Goal: Answer question/provide support: Share knowledge or assist other users

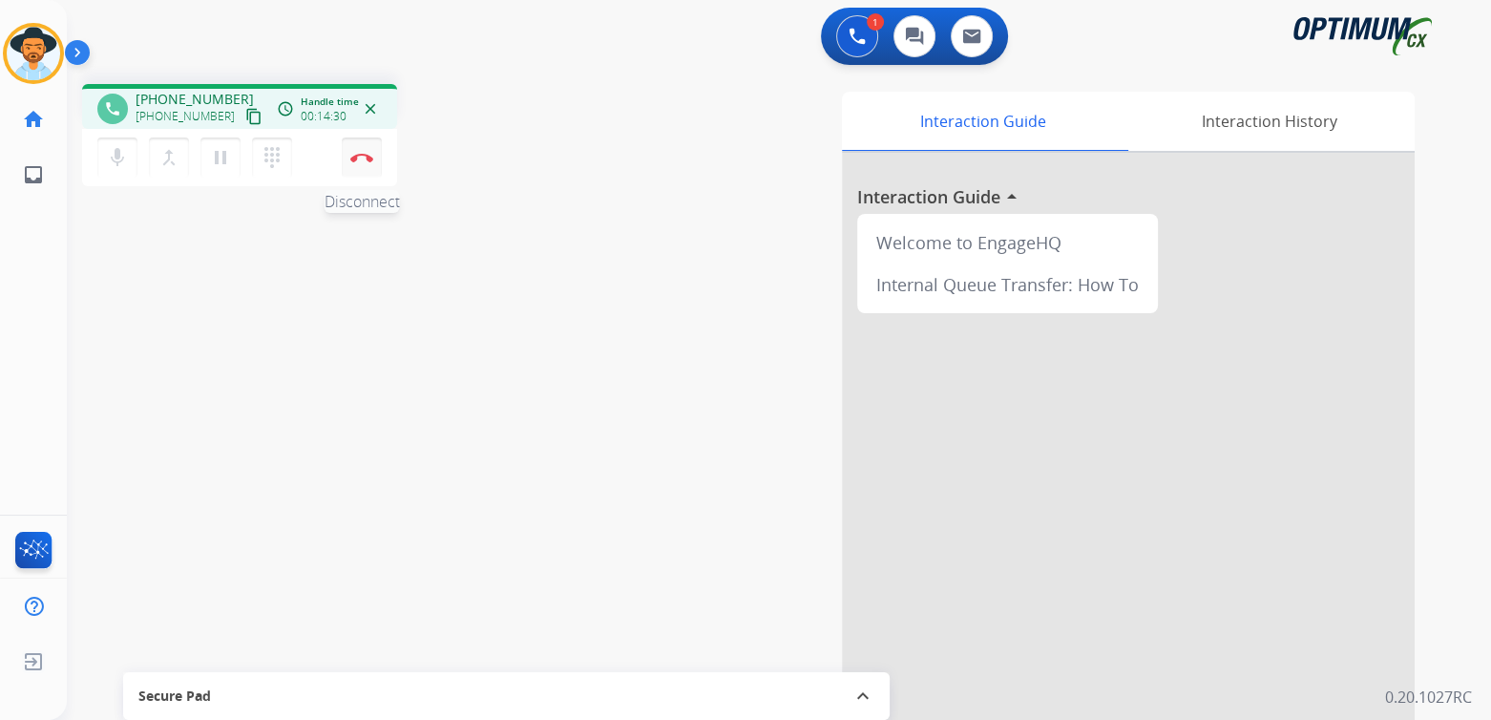
drag, startPoint x: 360, startPoint y: 158, endPoint x: 373, endPoint y: 158, distance: 13.4
click at [360, 158] on img at bounding box center [361, 158] width 23 height 10
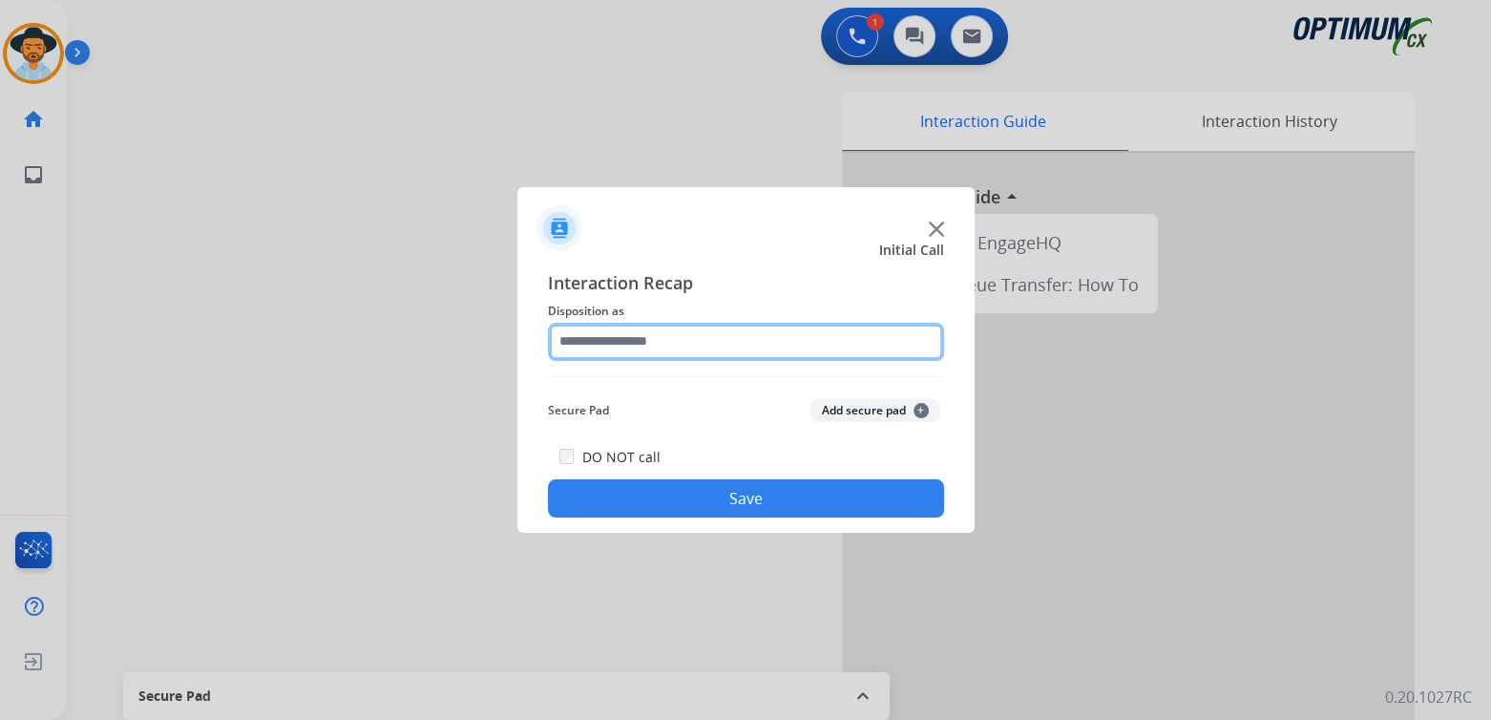
click at [636, 344] on input "text" at bounding box center [746, 342] width 396 height 38
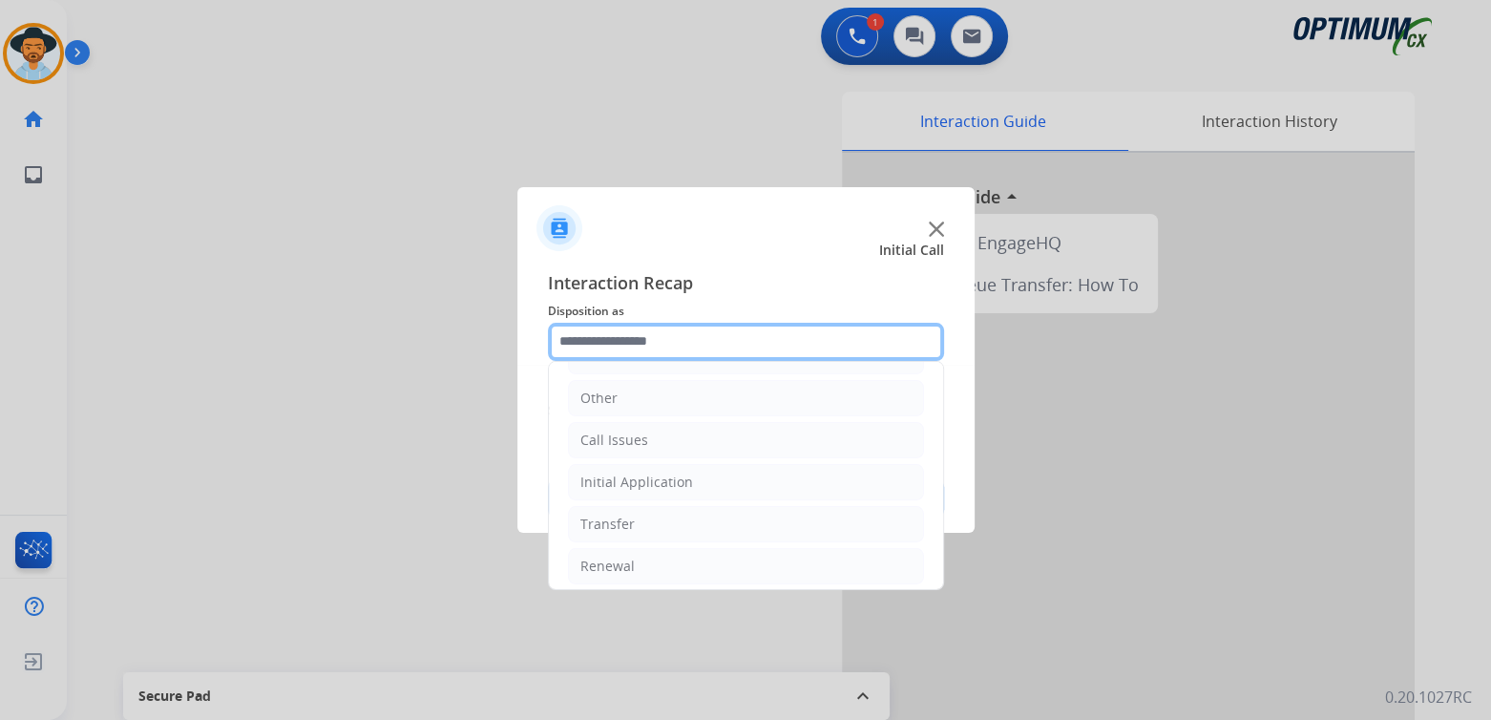
scroll to position [126, 0]
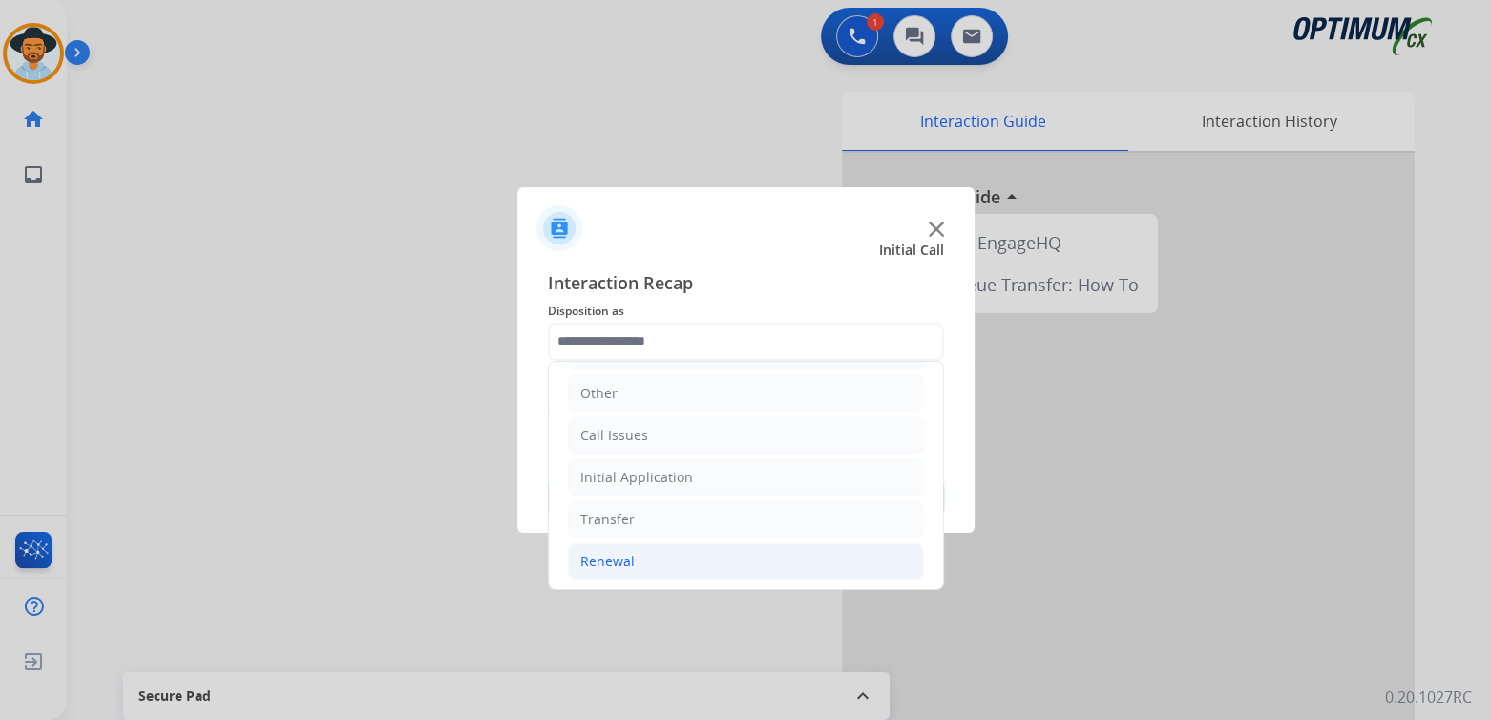
click at [617, 562] on div "Renewal" at bounding box center [607, 561] width 54 height 19
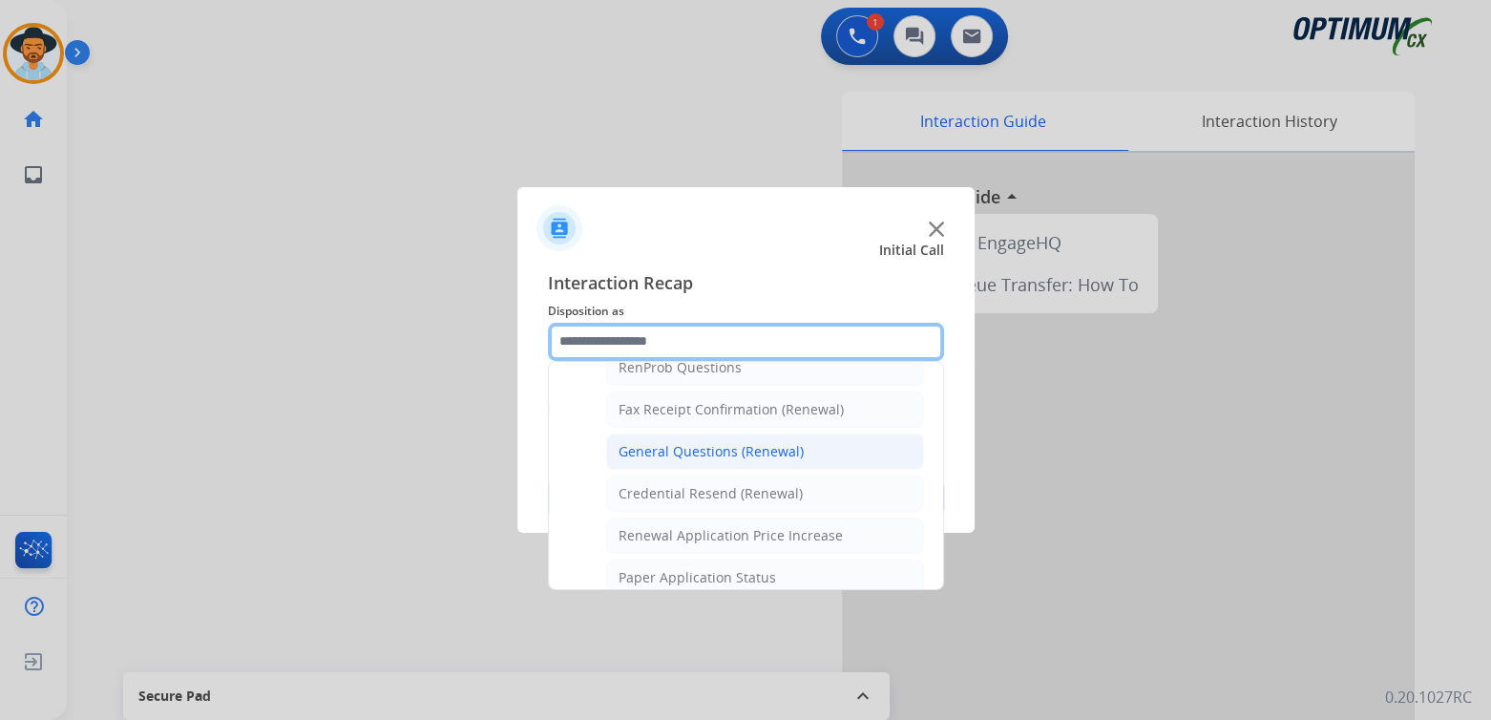
scroll to position [508, 0]
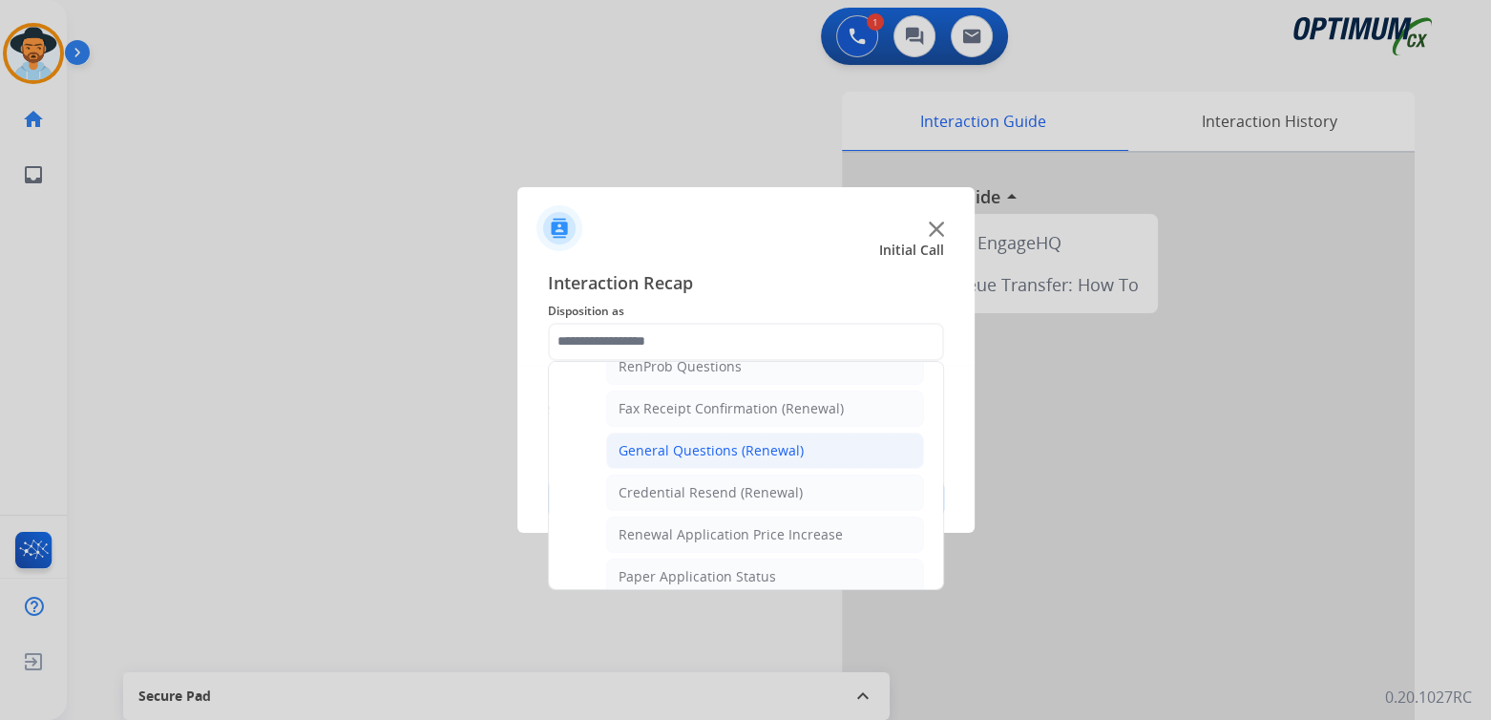
click at [685, 441] on div "General Questions (Renewal)" at bounding box center [711, 450] width 185 height 19
type input "**********"
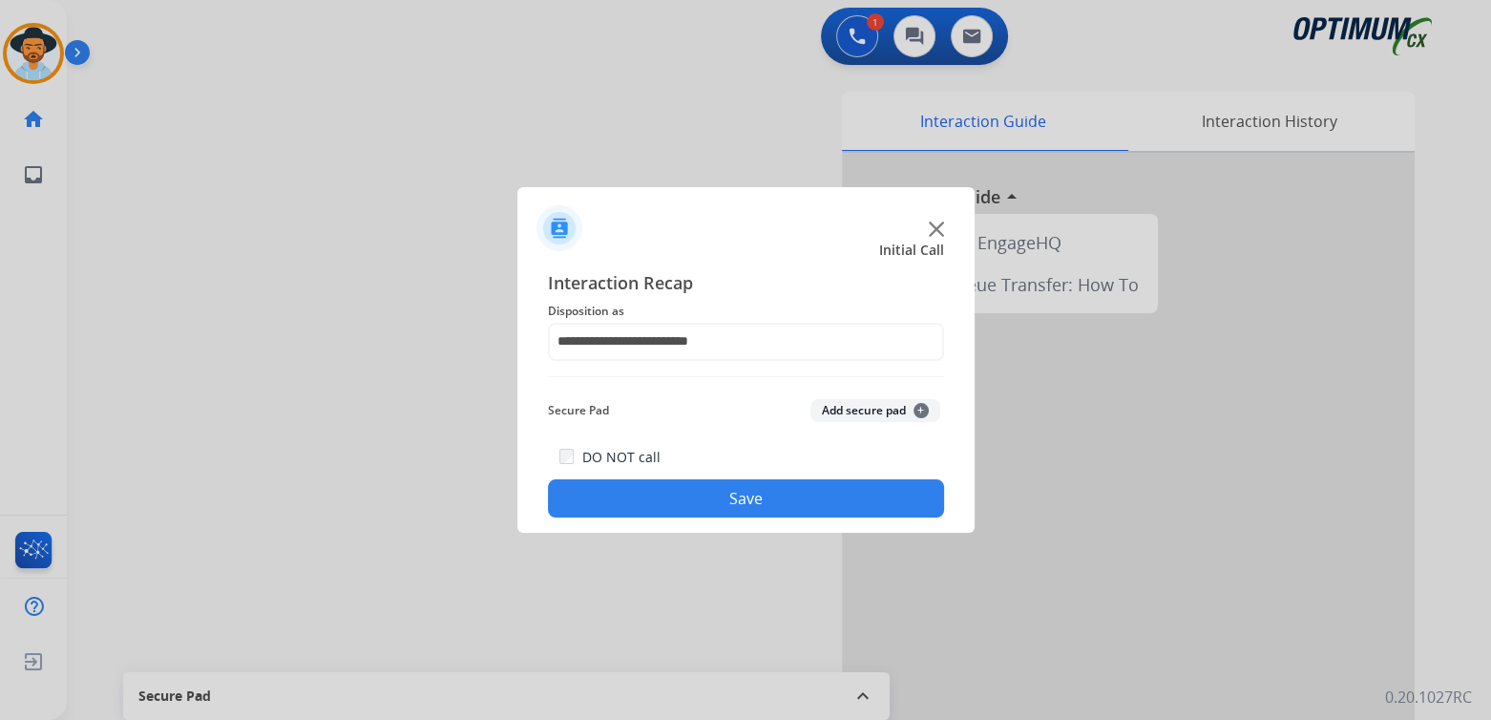
click at [764, 495] on button "Save" at bounding box center [746, 498] width 396 height 38
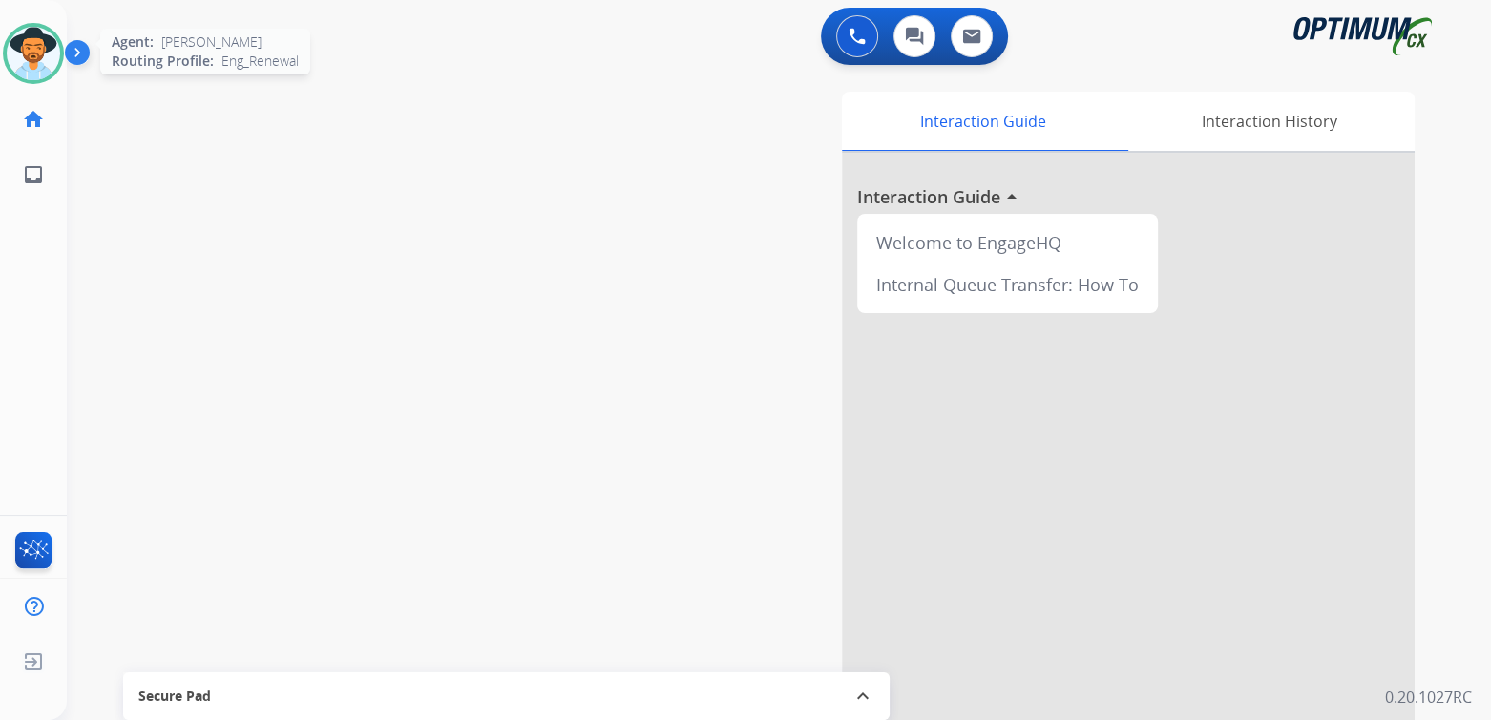
drag, startPoint x: 41, startPoint y: 51, endPoint x: 53, endPoint y: 53, distance: 12.7
click at [41, 51] on img at bounding box center [33, 53] width 53 height 53
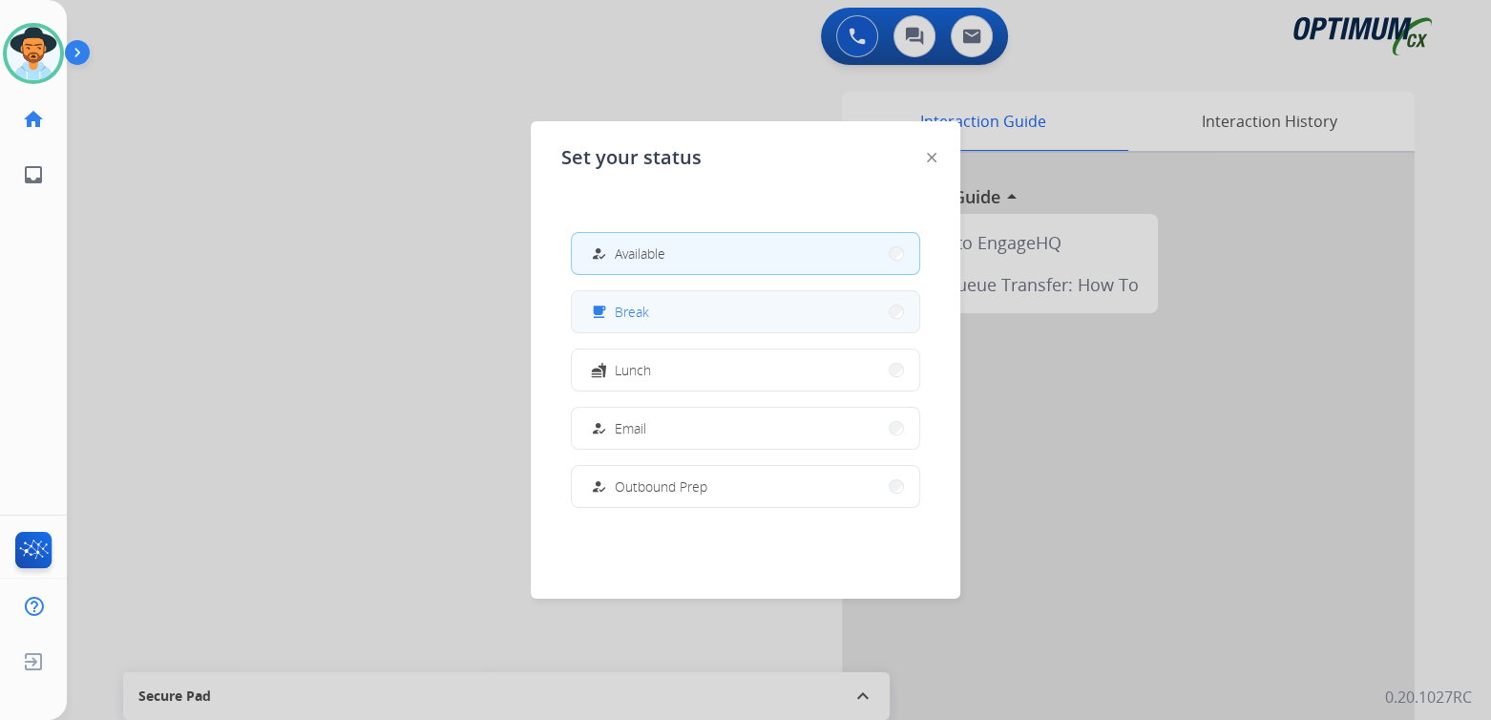
click at [658, 319] on button "free_breakfast Break" at bounding box center [746, 311] width 348 height 41
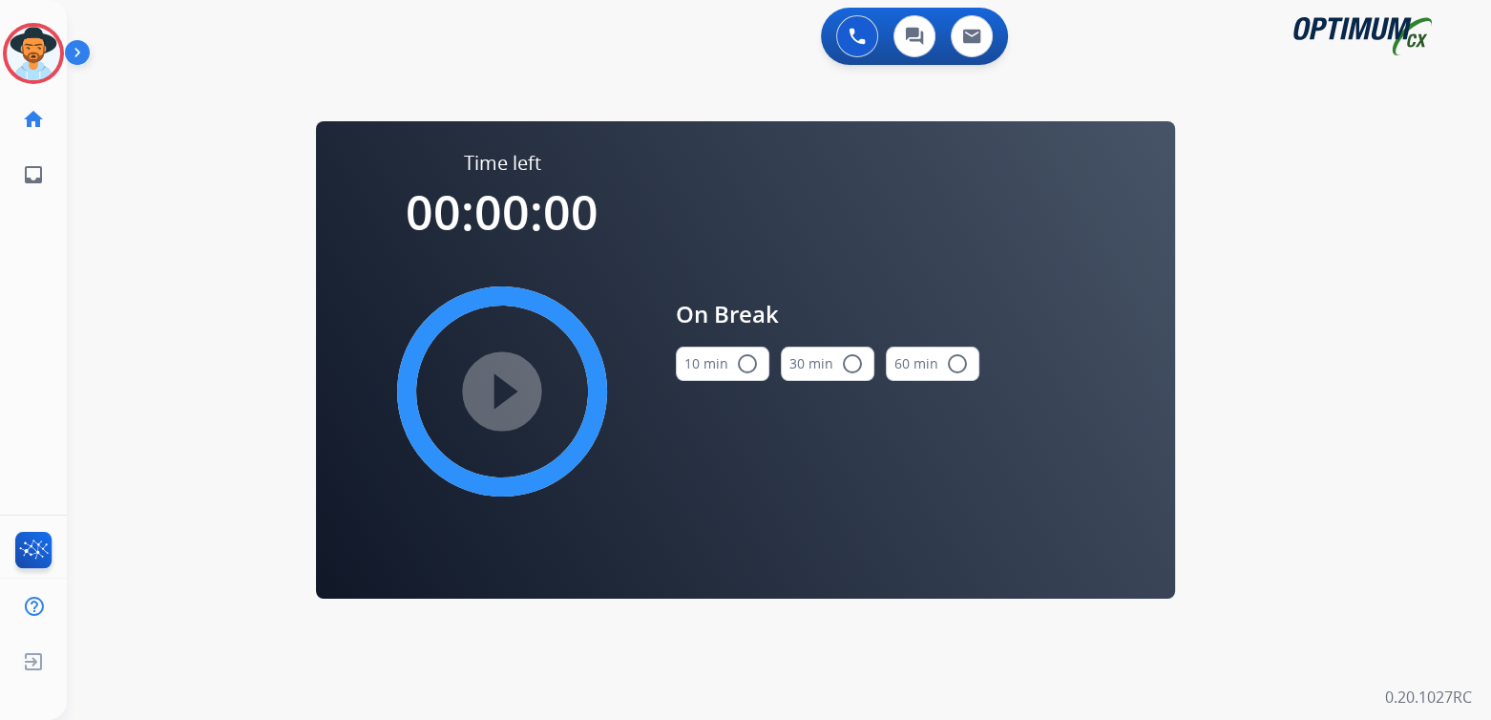
click at [753, 365] on mat-icon "radio_button_unchecked" at bounding box center [747, 363] width 23 height 23
click at [514, 386] on mat-icon "play_circle_filled" at bounding box center [502, 391] width 23 height 23
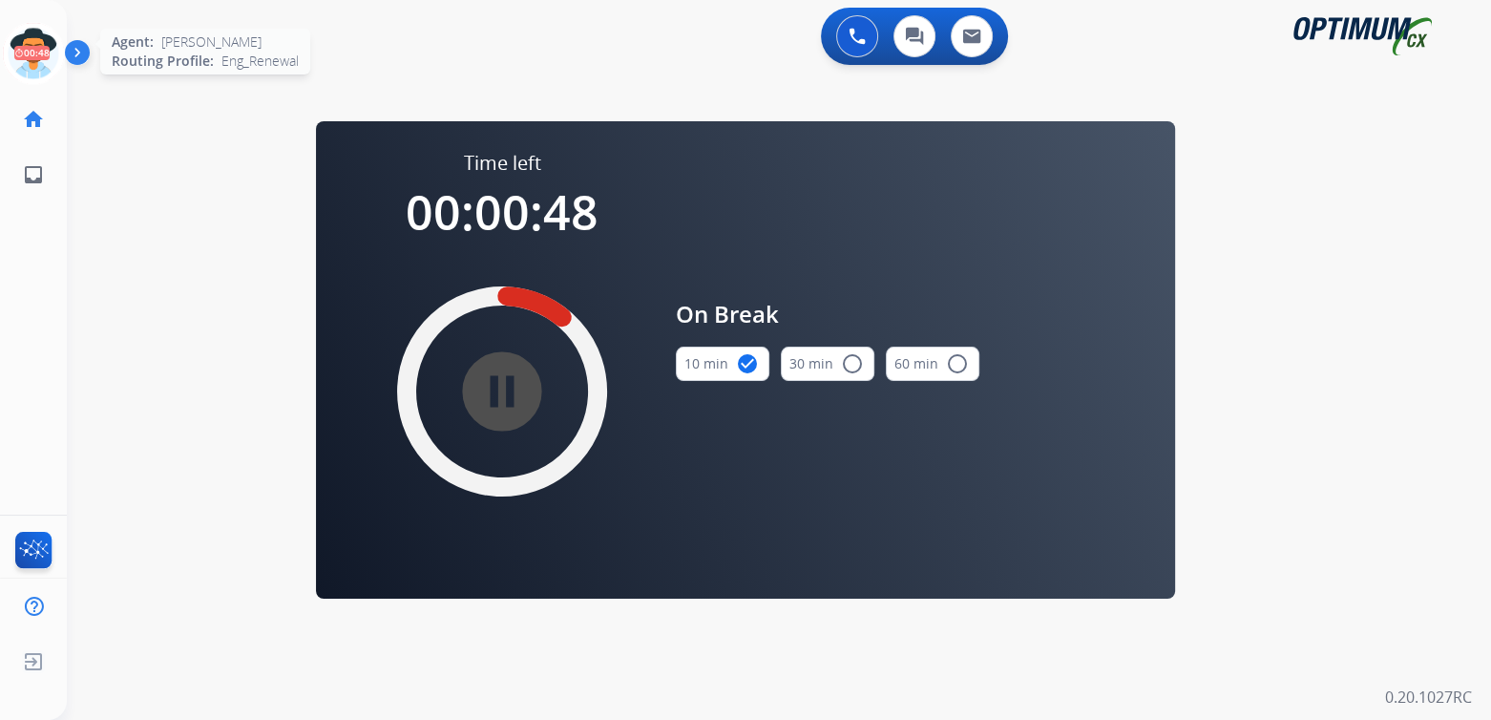
drag, startPoint x: 43, startPoint y: 95, endPoint x: 39, endPoint y: 78, distance: 17.6
click at [42, 92] on ul "home Home Home" at bounding box center [33, 119] width 67 height 55
click at [39, 74] on icon at bounding box center [34, 54] width 62 height 62
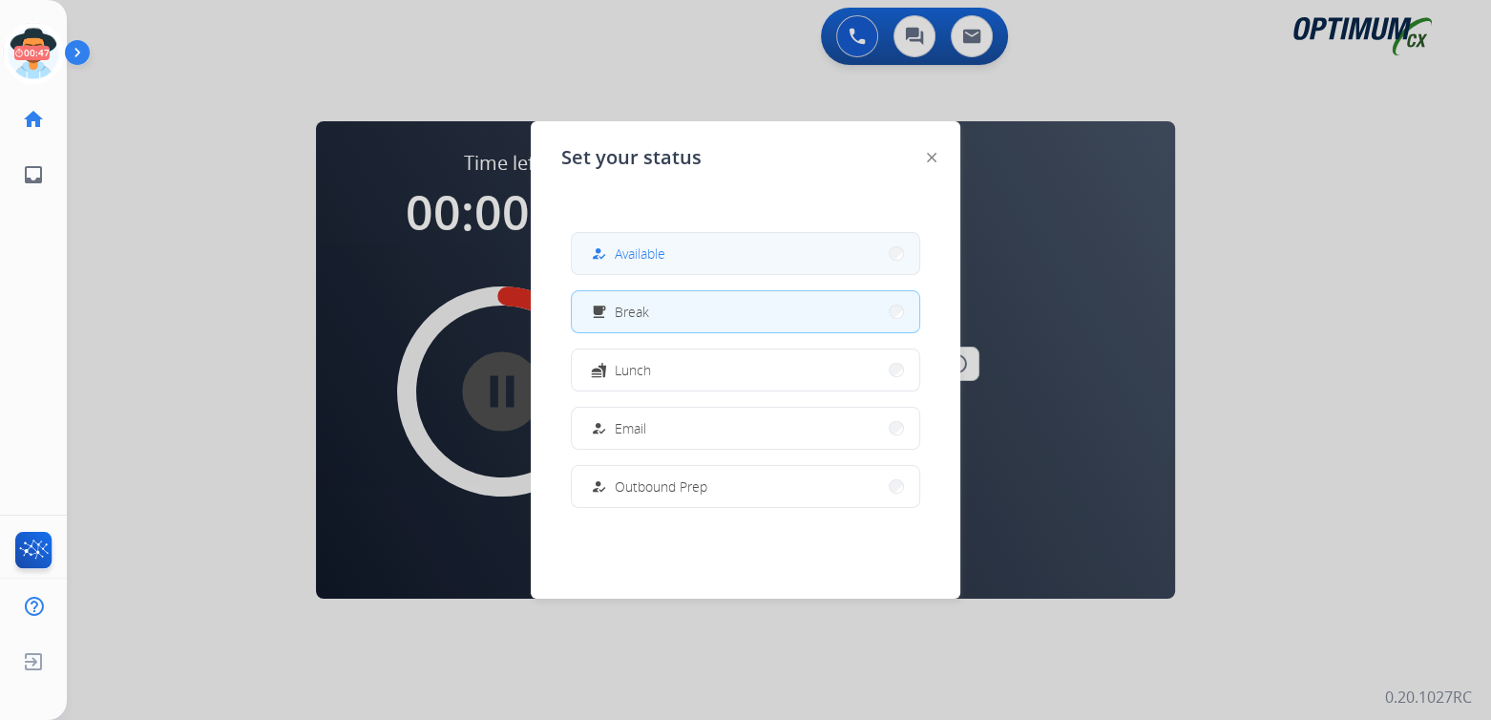
click at [656, 258] on span "Available" at bounding box center [640, 253] width 51 height 20
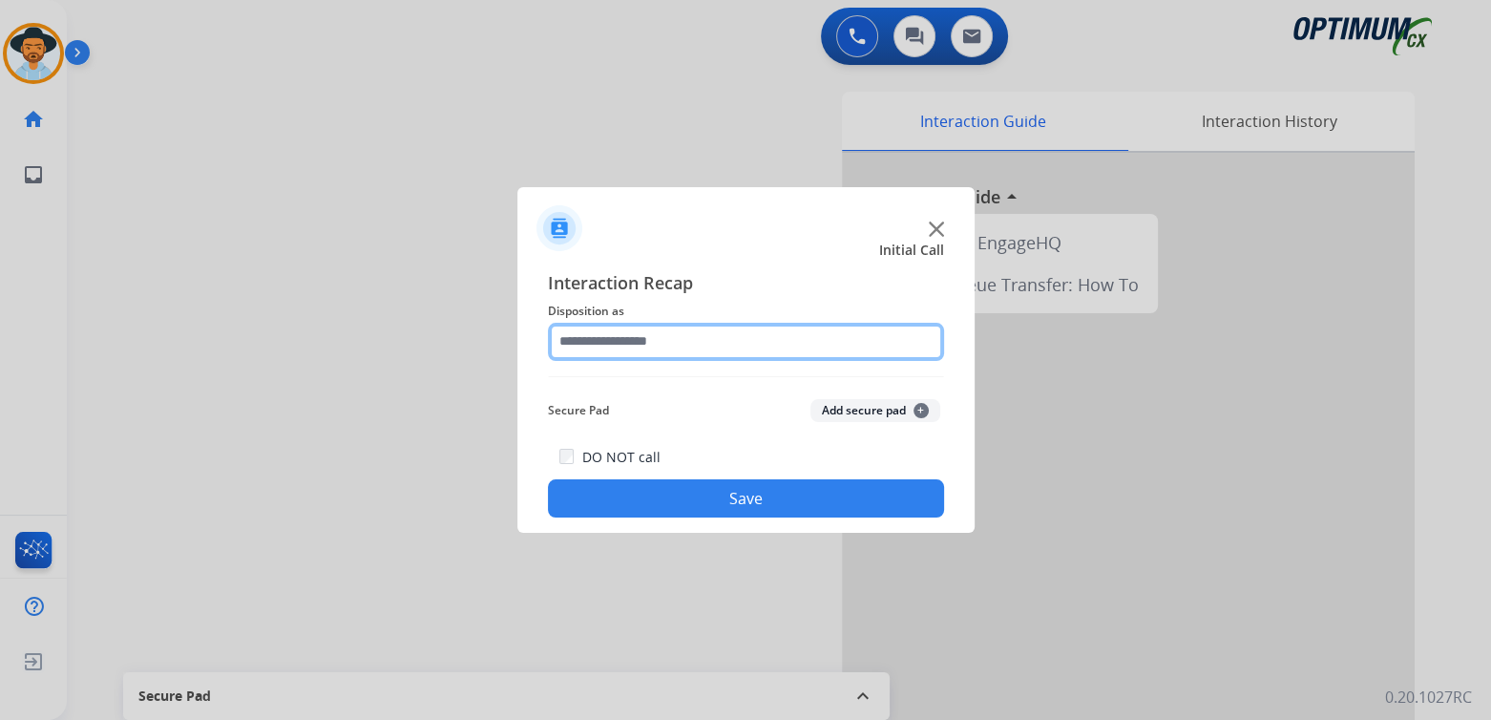
click at [643, 349] on input "text" at bounding box center [746, 342] width 396 height 38
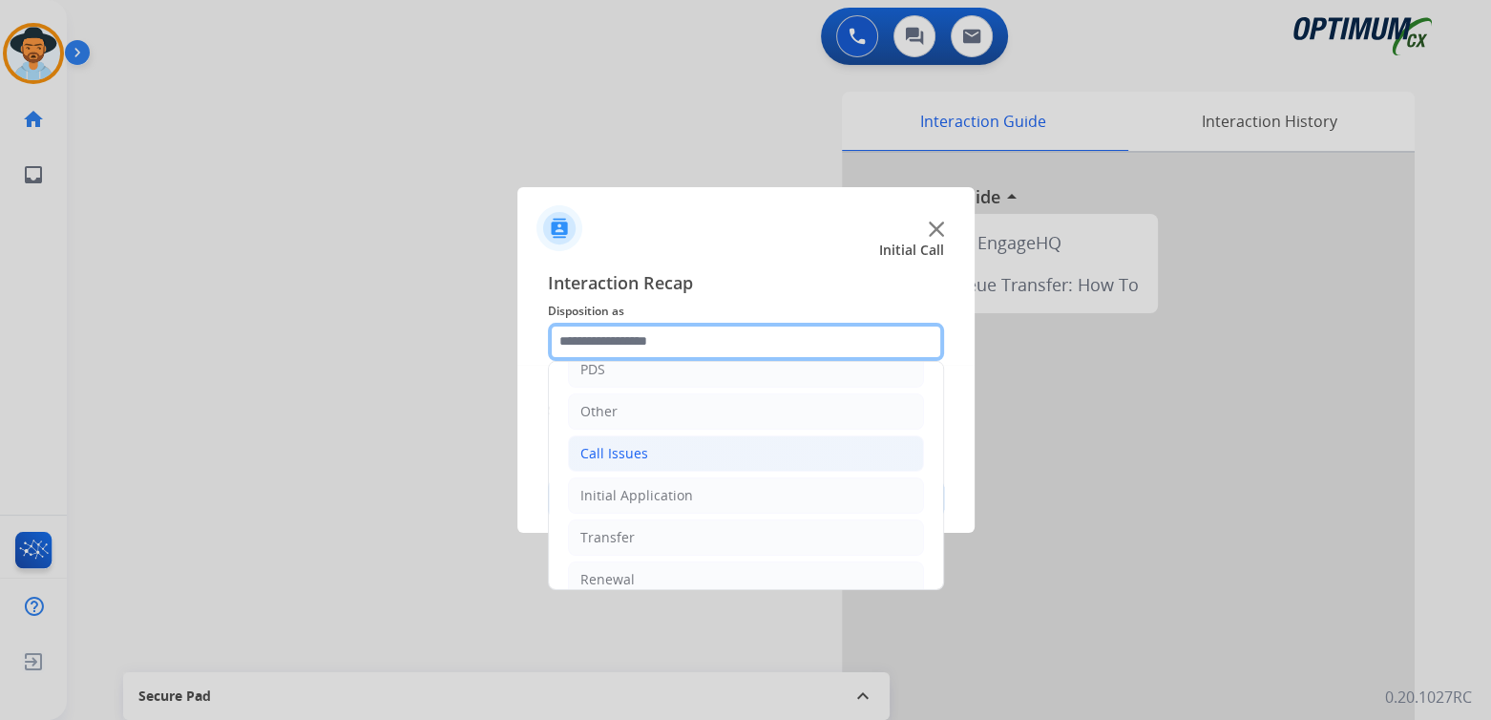
scroll to position [126, 0]
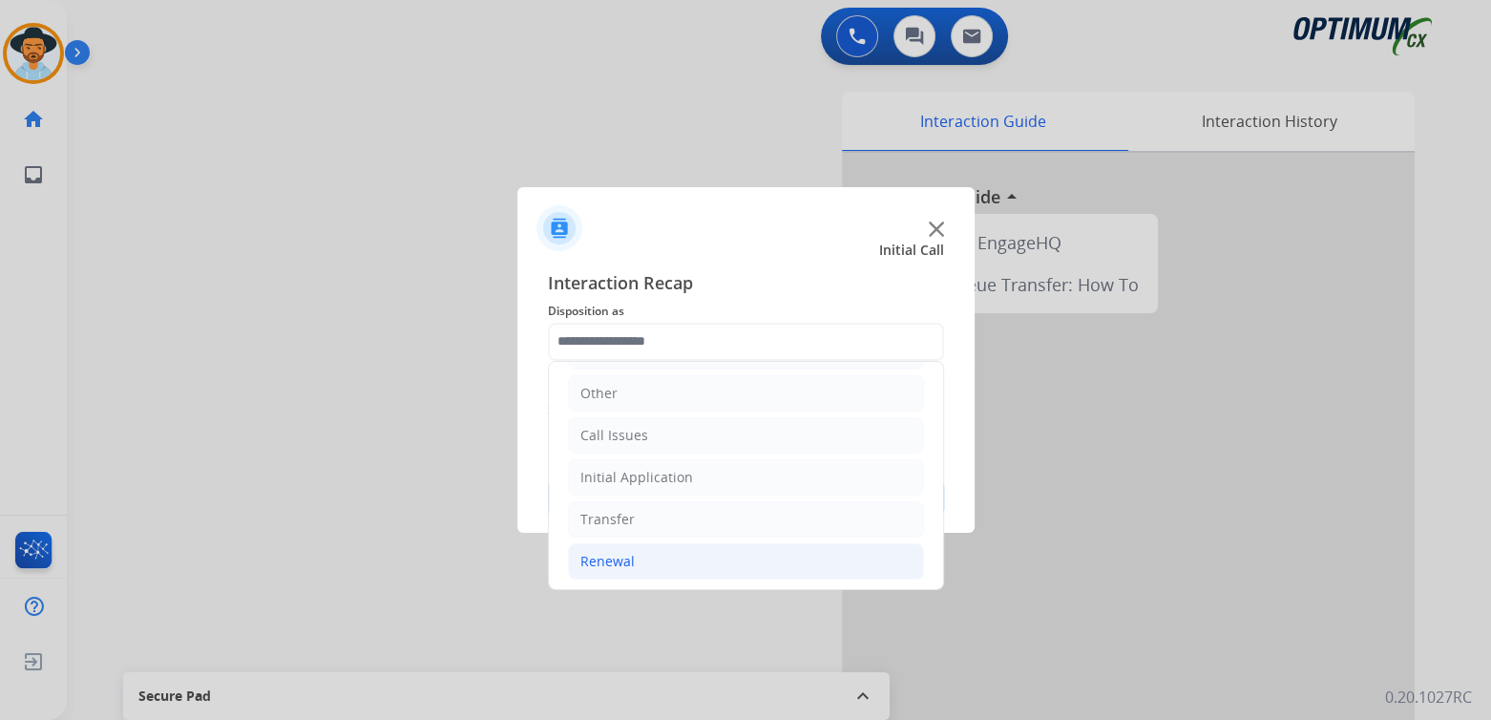
click at [622, 572] on li "Renewal" at bounding box center [746, 561] width 356 height 36
click at [612, 559] on div "Renewal" at bounding box center [607, 561] width 54 height 19
click at [606, 566] on div "Renewal" at bounding box center [607, 561] width 54 height 19
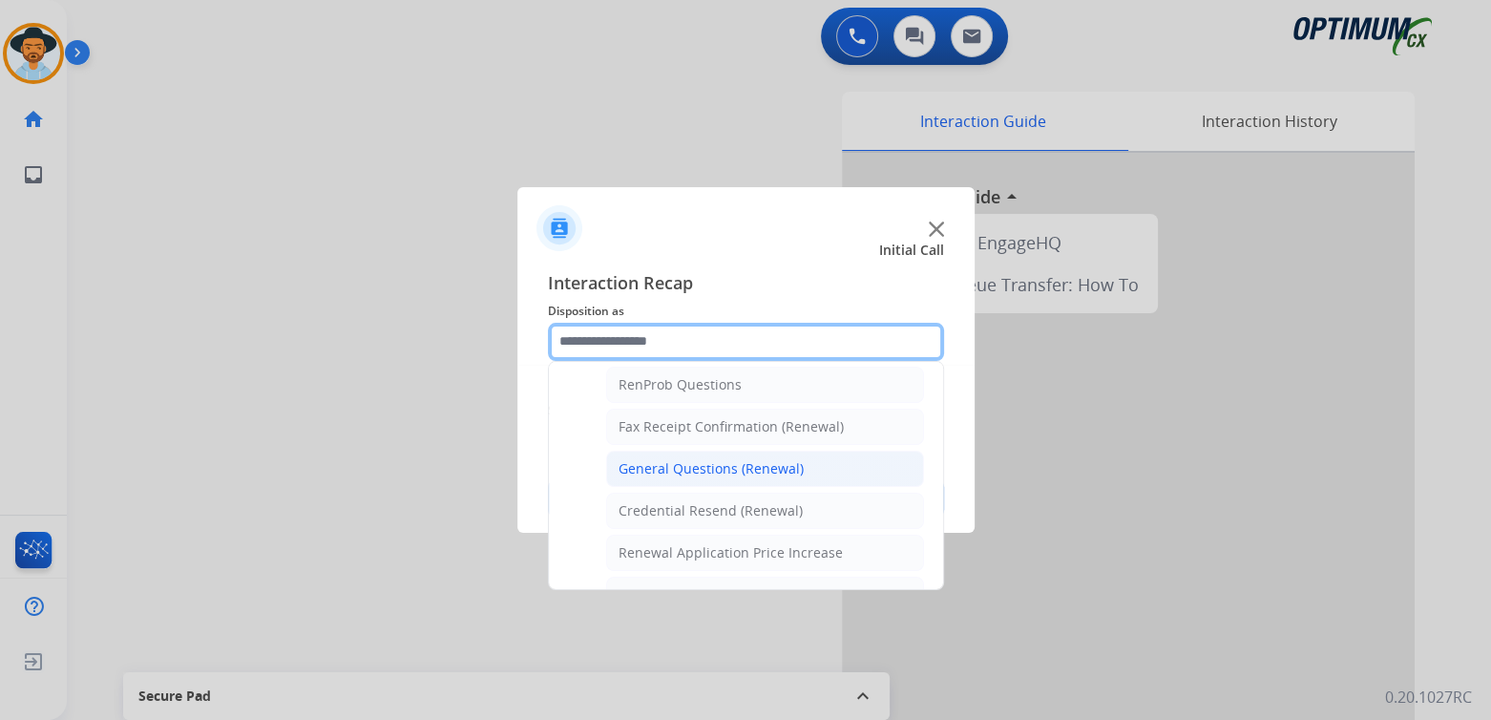
scroll to position [495, 0]
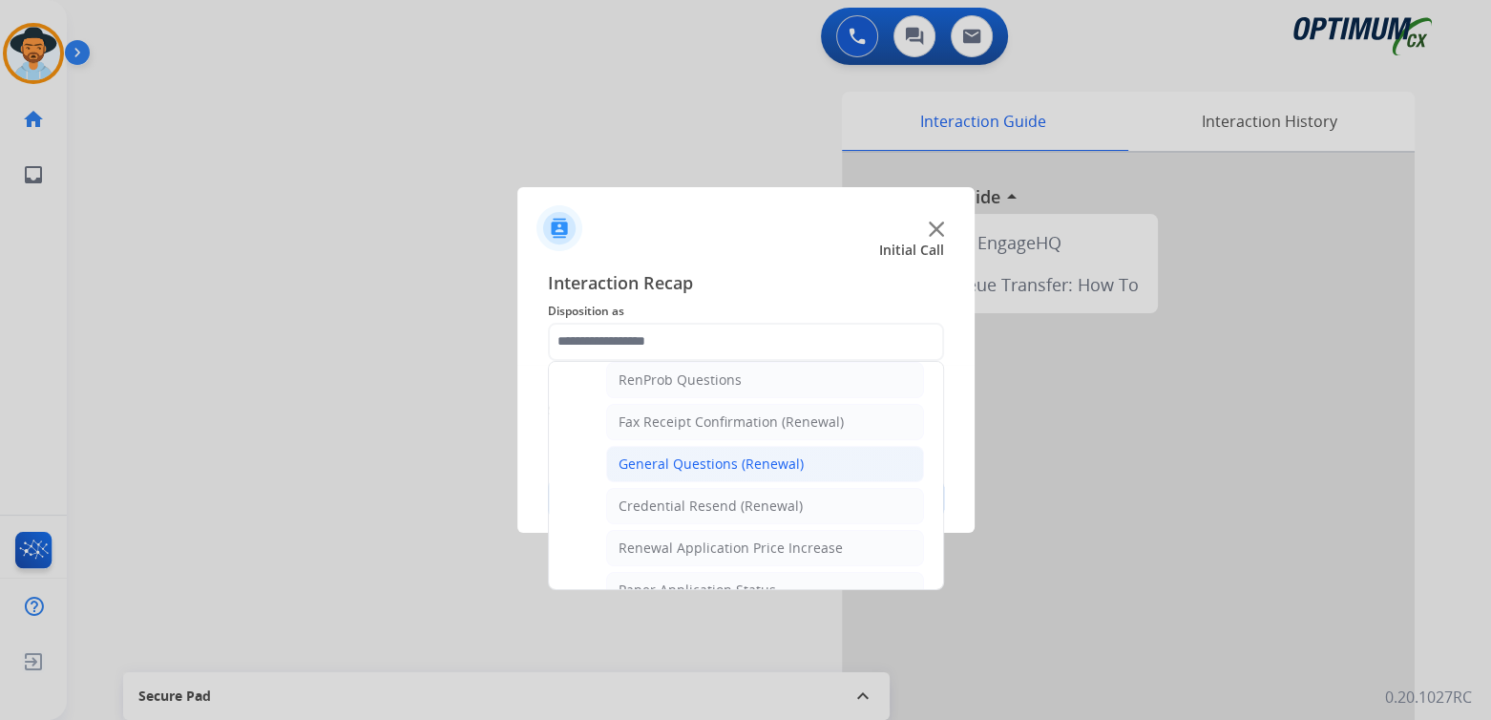
click at [697, 464] on div "General Questions (Renewal)" at bounding box center [711, 463] width 185 height 19
type input "**********"
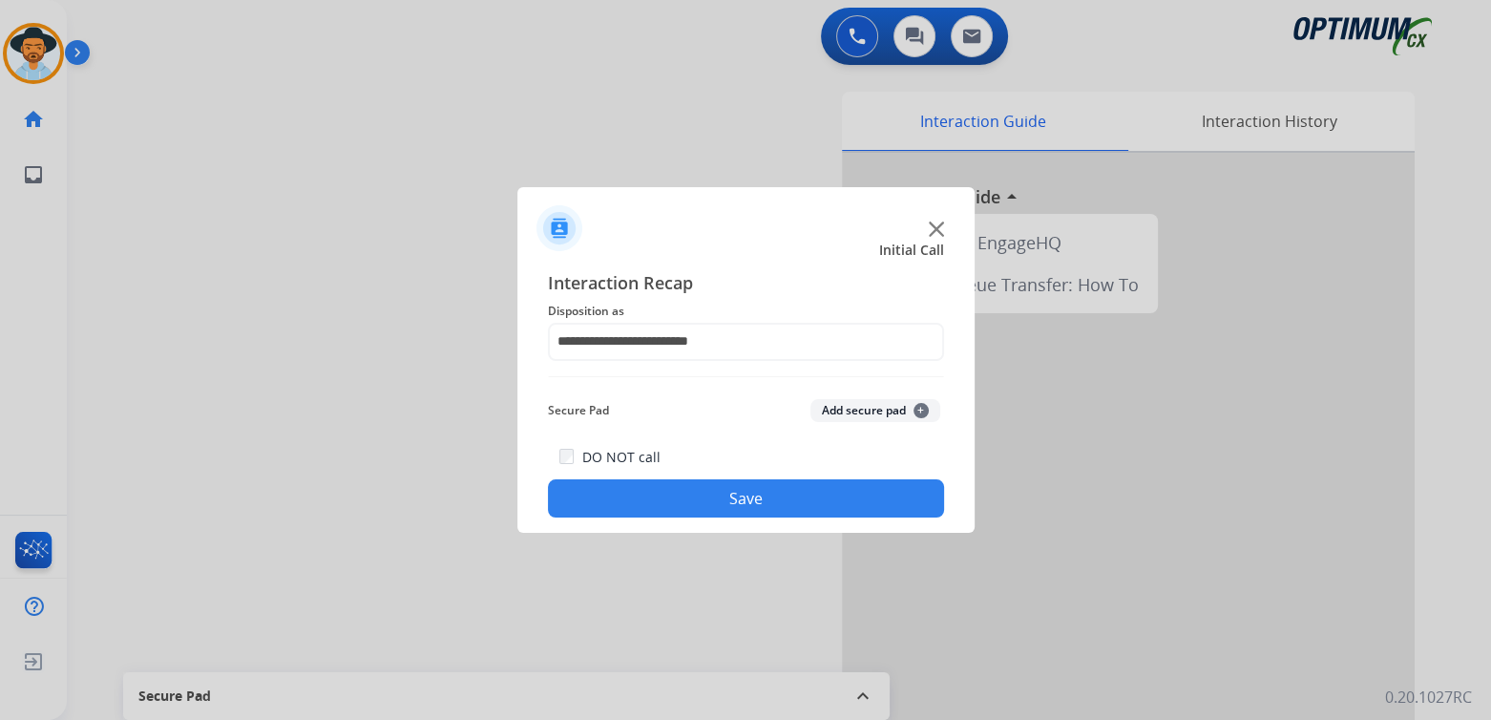
click at [803, 516] on button "Save" at bounding box center [746, 498] width 396 height 38
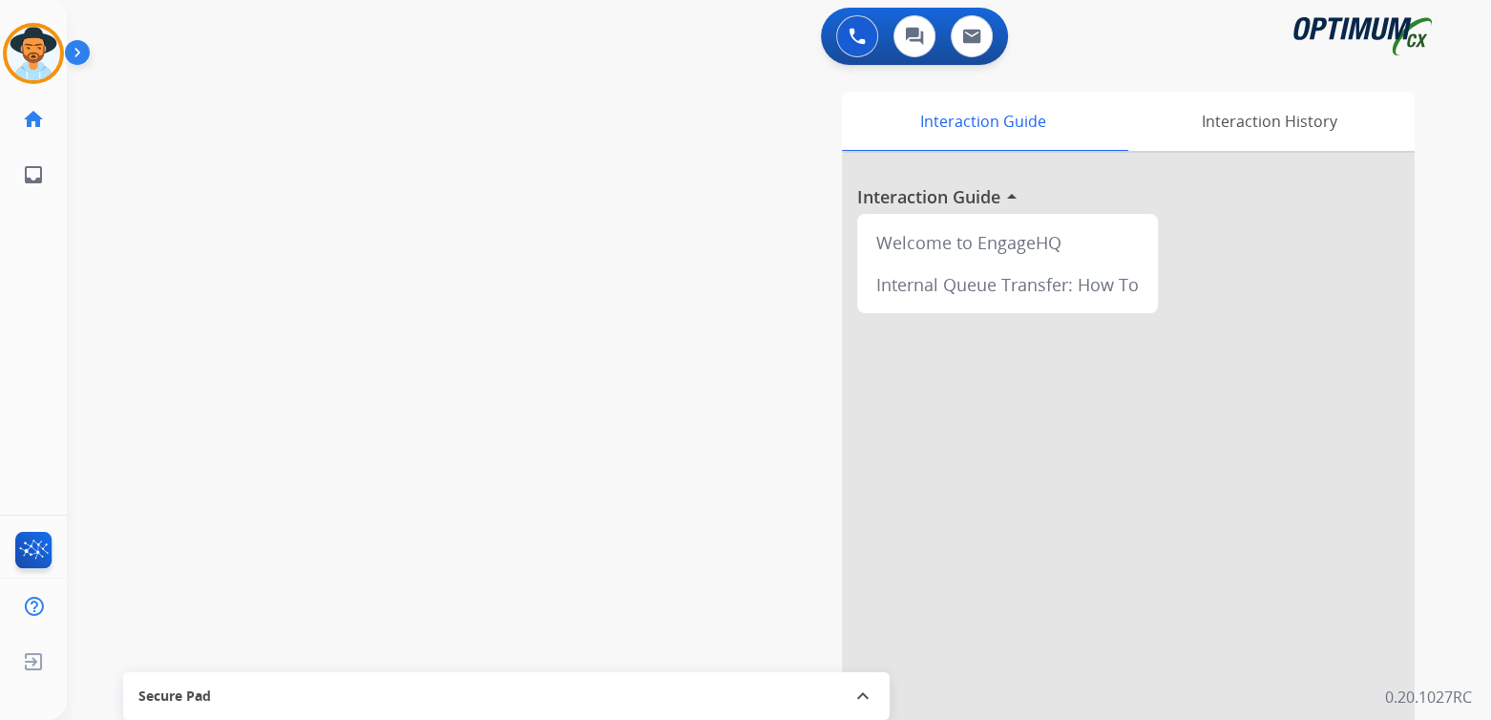
scroll to position [0, 0]
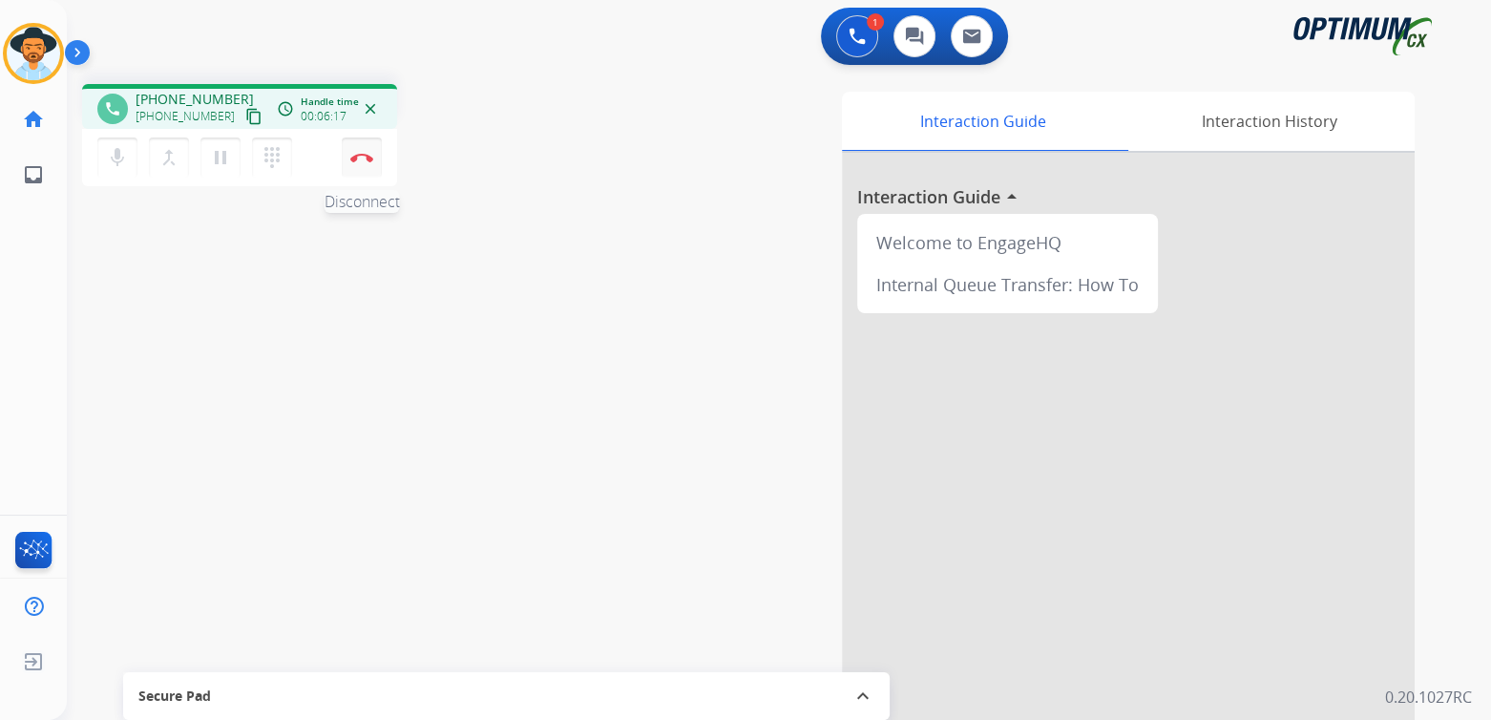
click at [364, 158] on img at bounding box center [361, 158] width 23 height 10
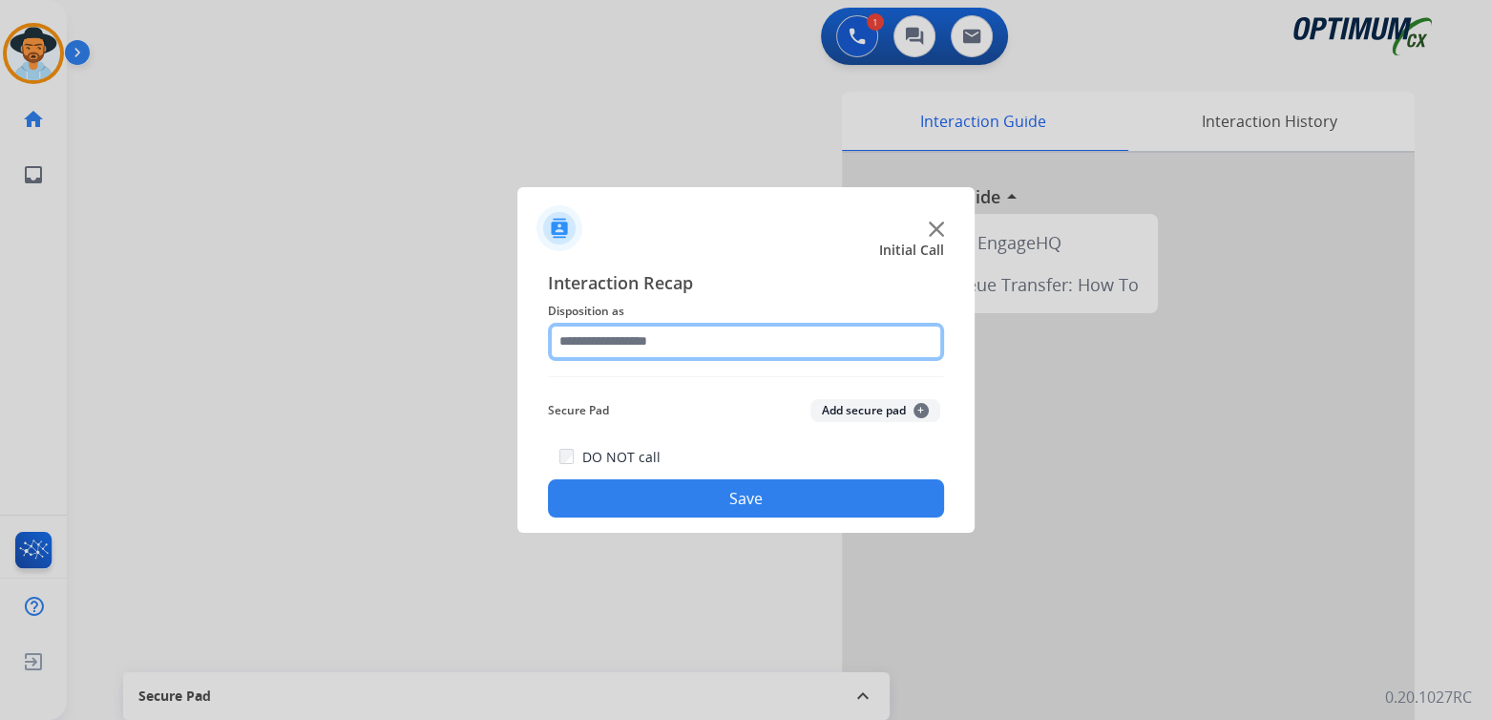
click at [669, 348] on input "text" at bounding box center [746, 342] width 396 height 38
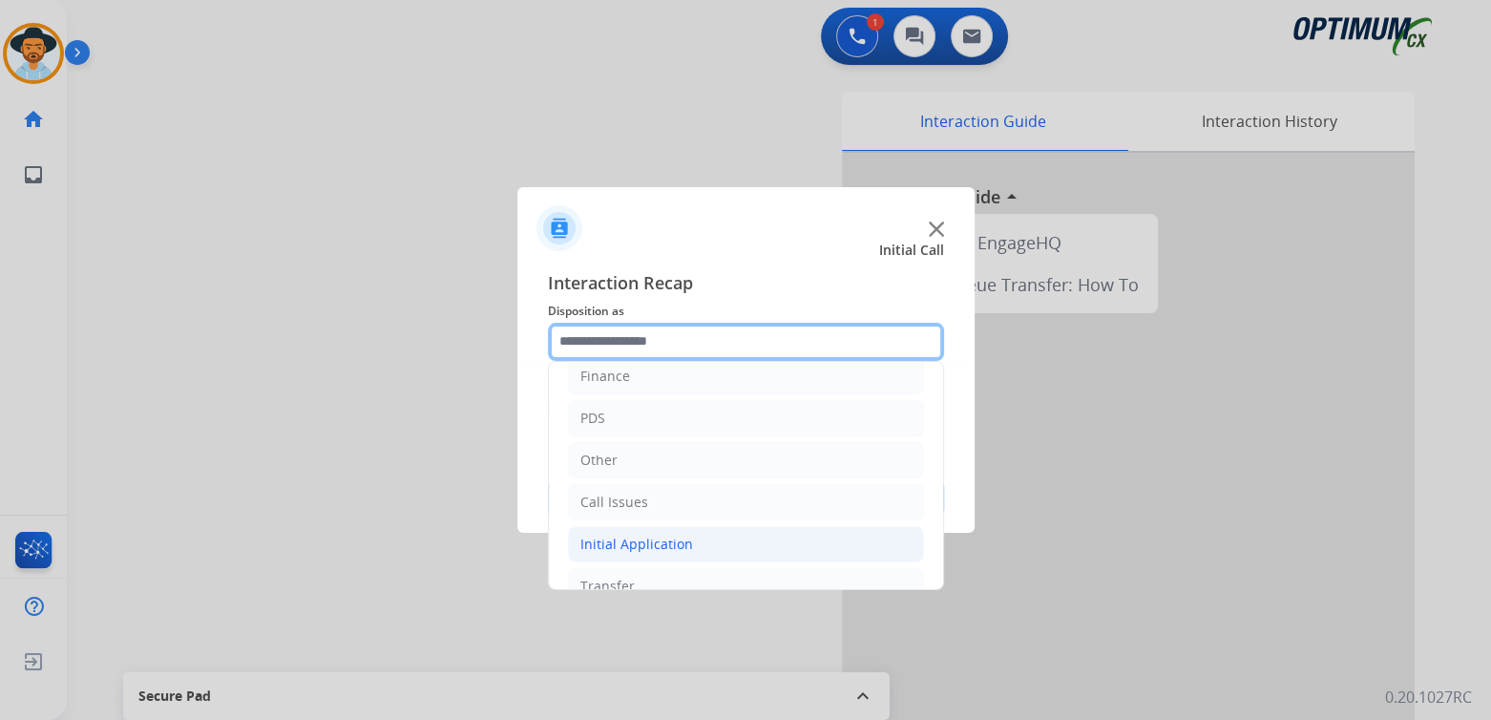
scroll to position [126, 0]
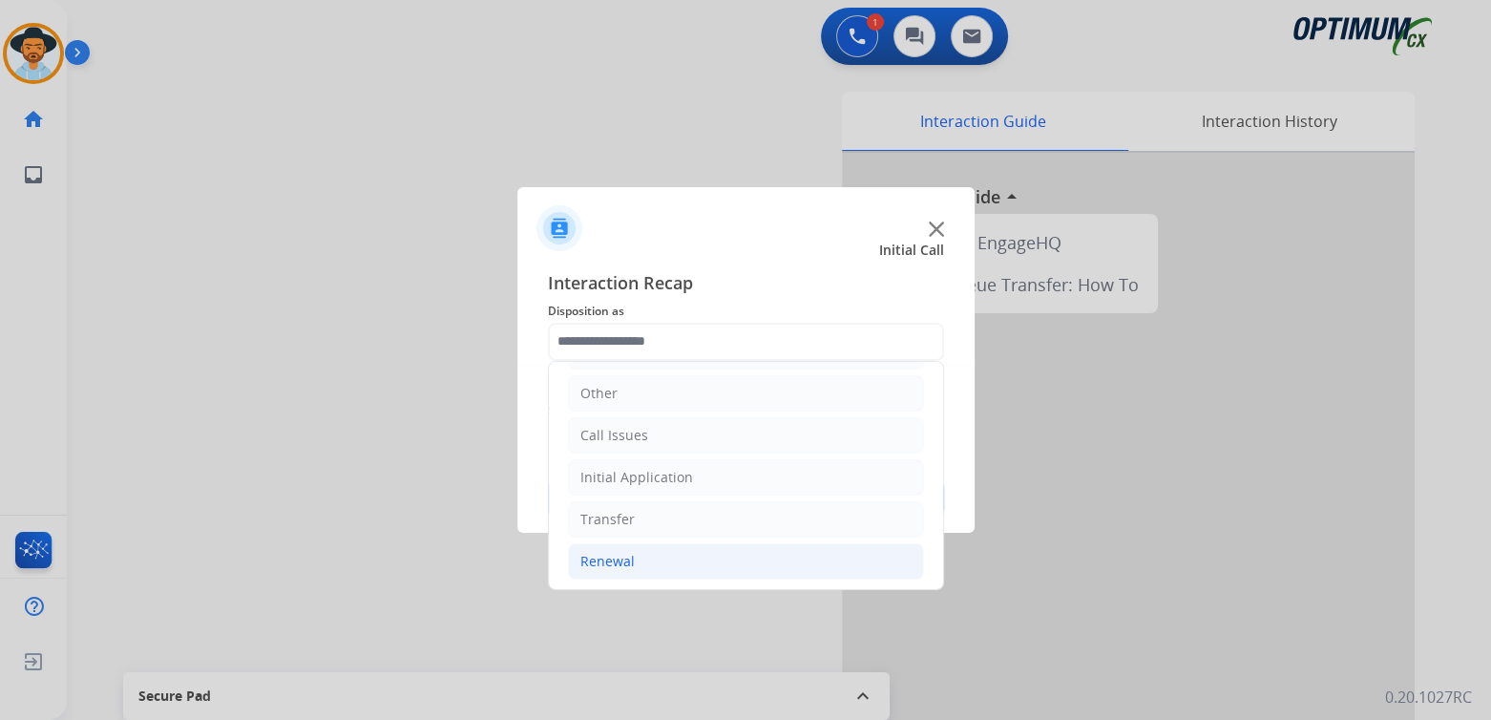
click at [624, 559] on div "Renewal" at bounding box center [607, 561] width 54 height 19
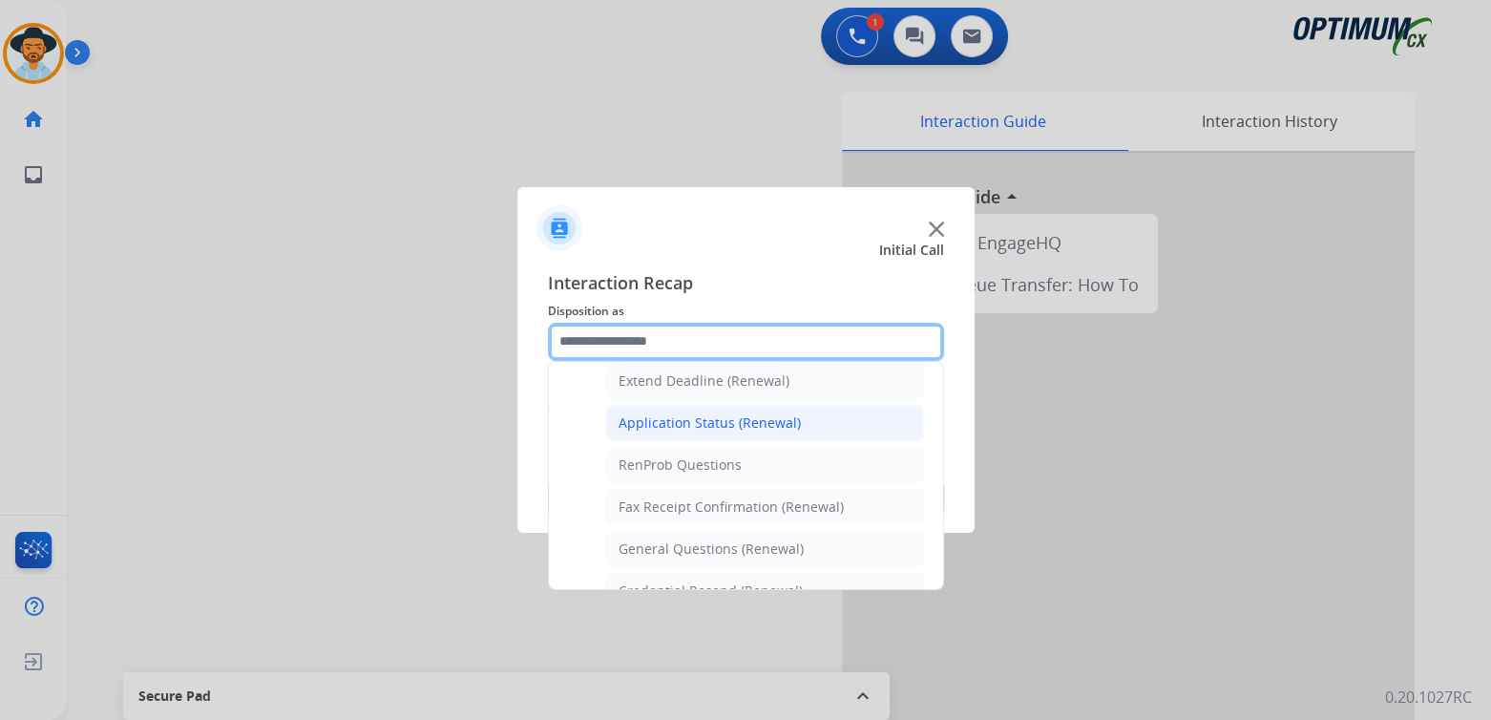
scroll to position [412, 0]
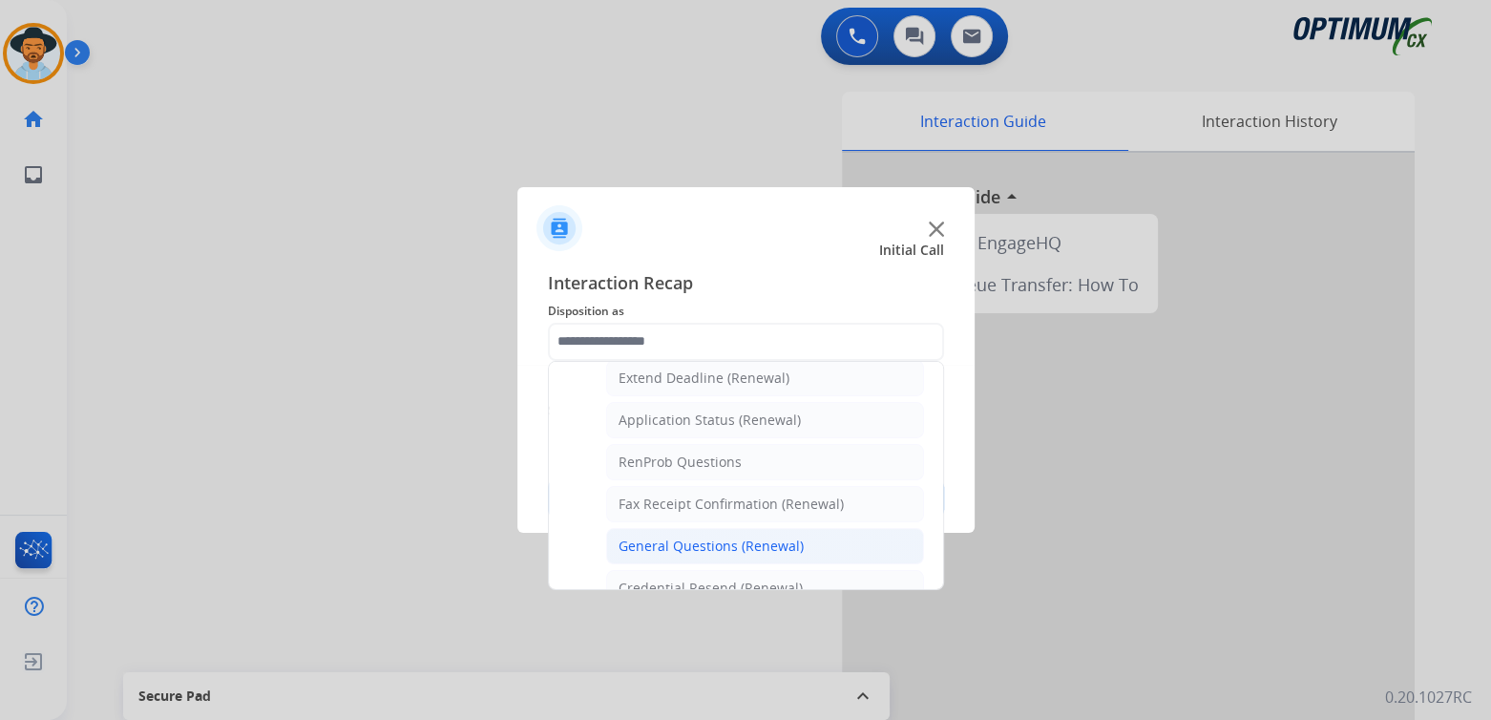
click at [691, 537] on div "General Questions (Renewal)" at bounding box center [711, 546] width 185 height 19
type input "**********"
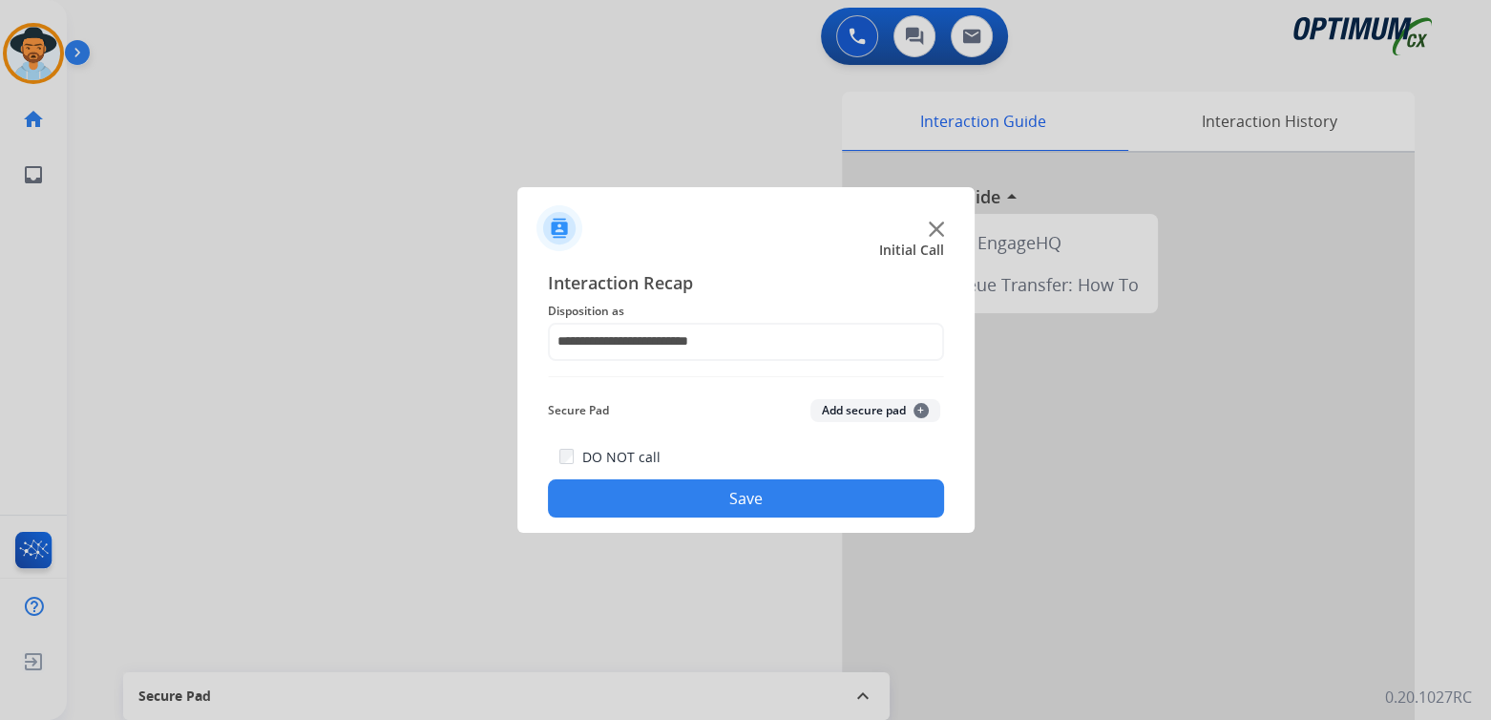
click at [775, 493] on button "Save" at bounding box center [746, 498] width 396 height 38
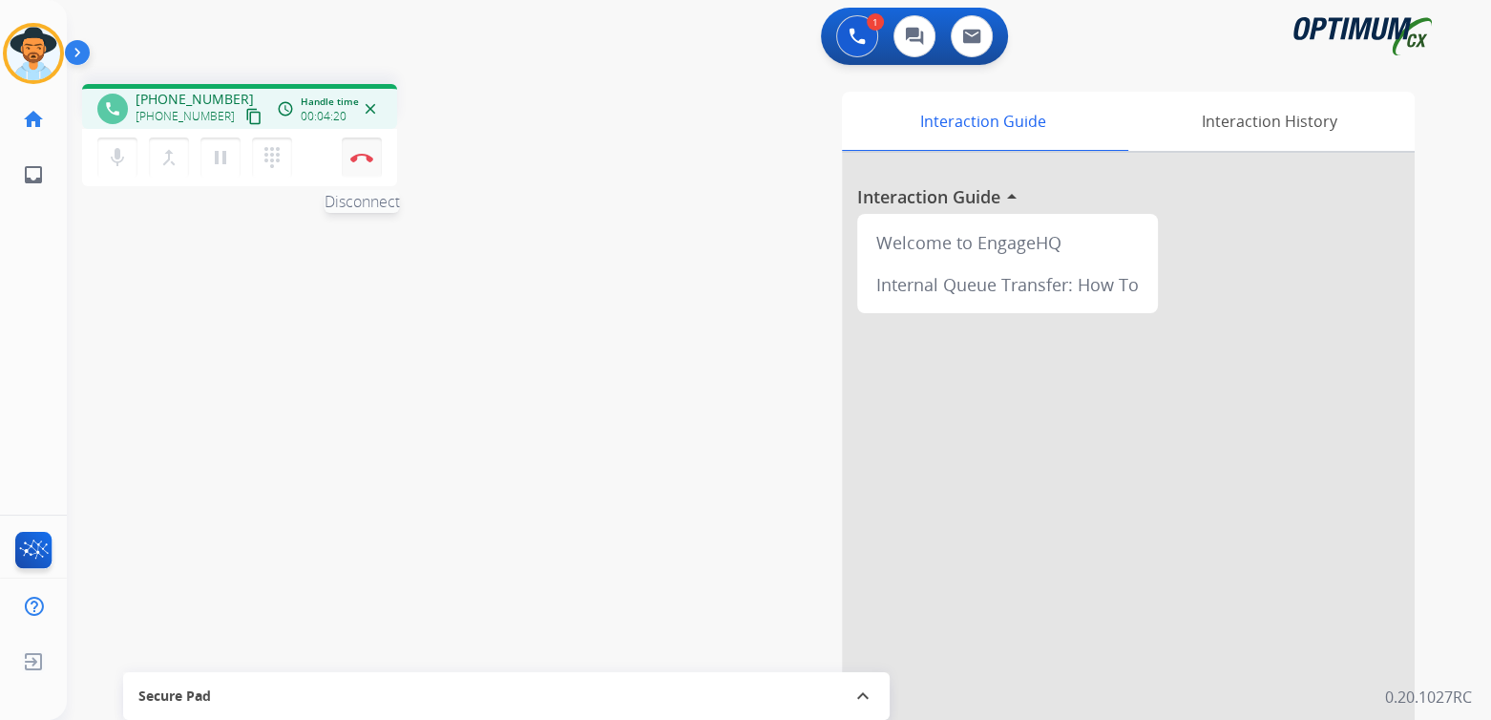
click at [365, 153] on img at bounding box center [361, 158] width 23 height 10
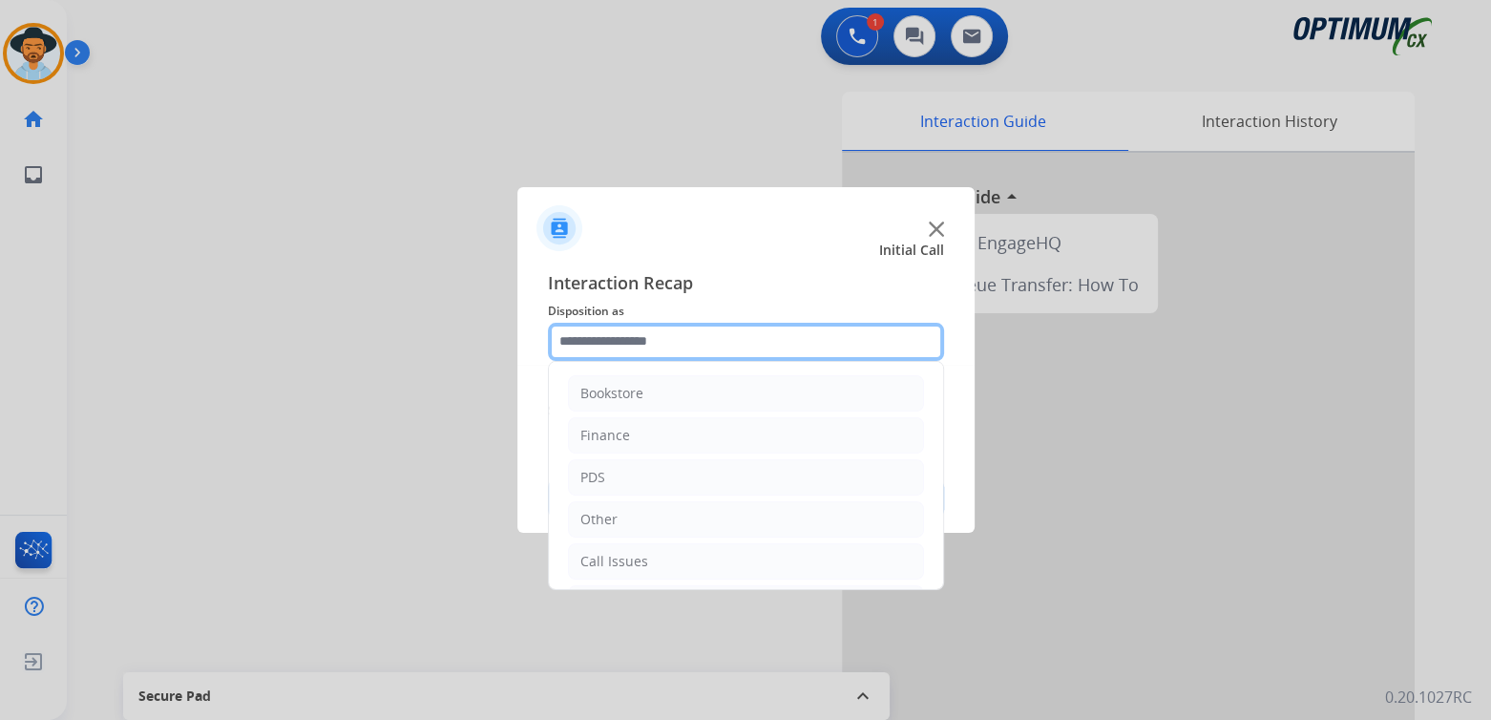
click at [638, 336] on input "text" at bounding box center [746, 342] width 396 height 38
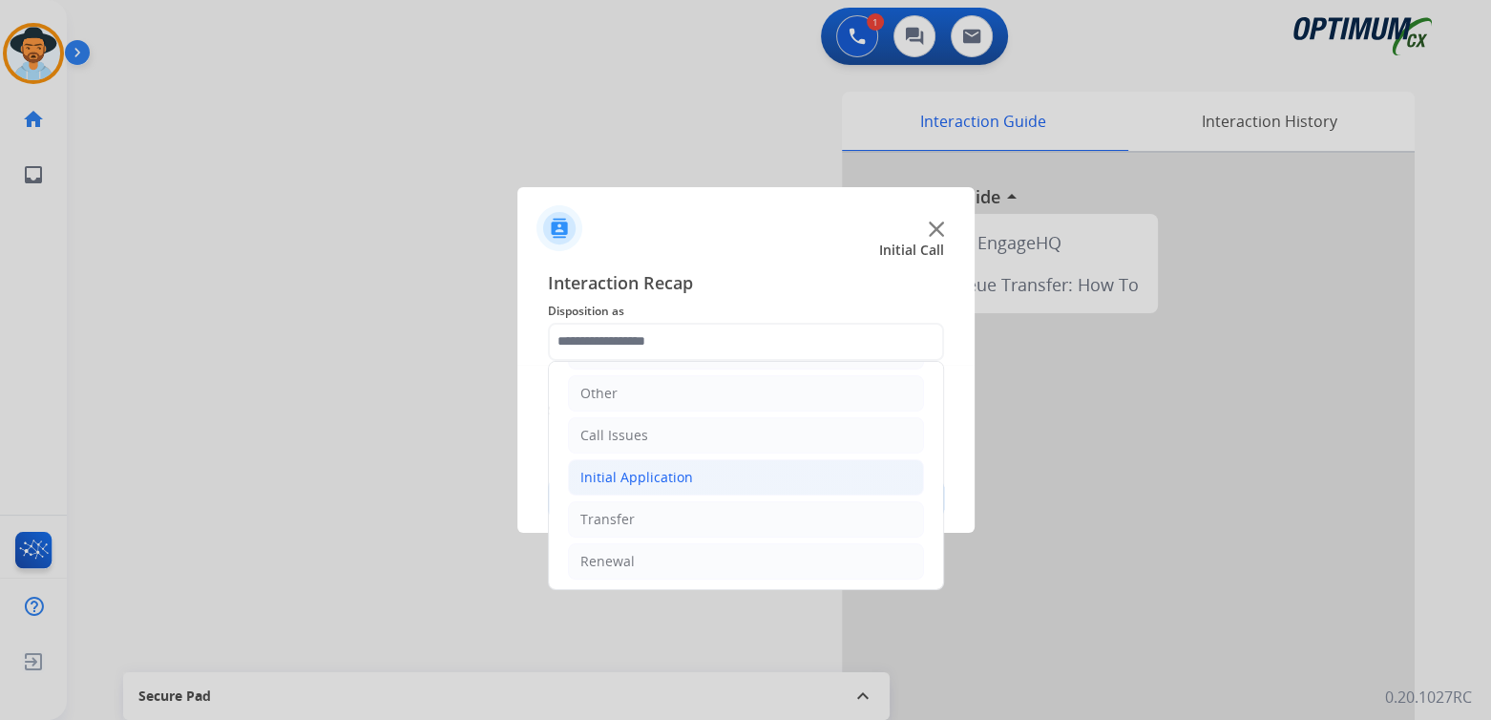
click at [672, 475] on div "Initial Application" at bounding box center [636, 477] width 113 height 19
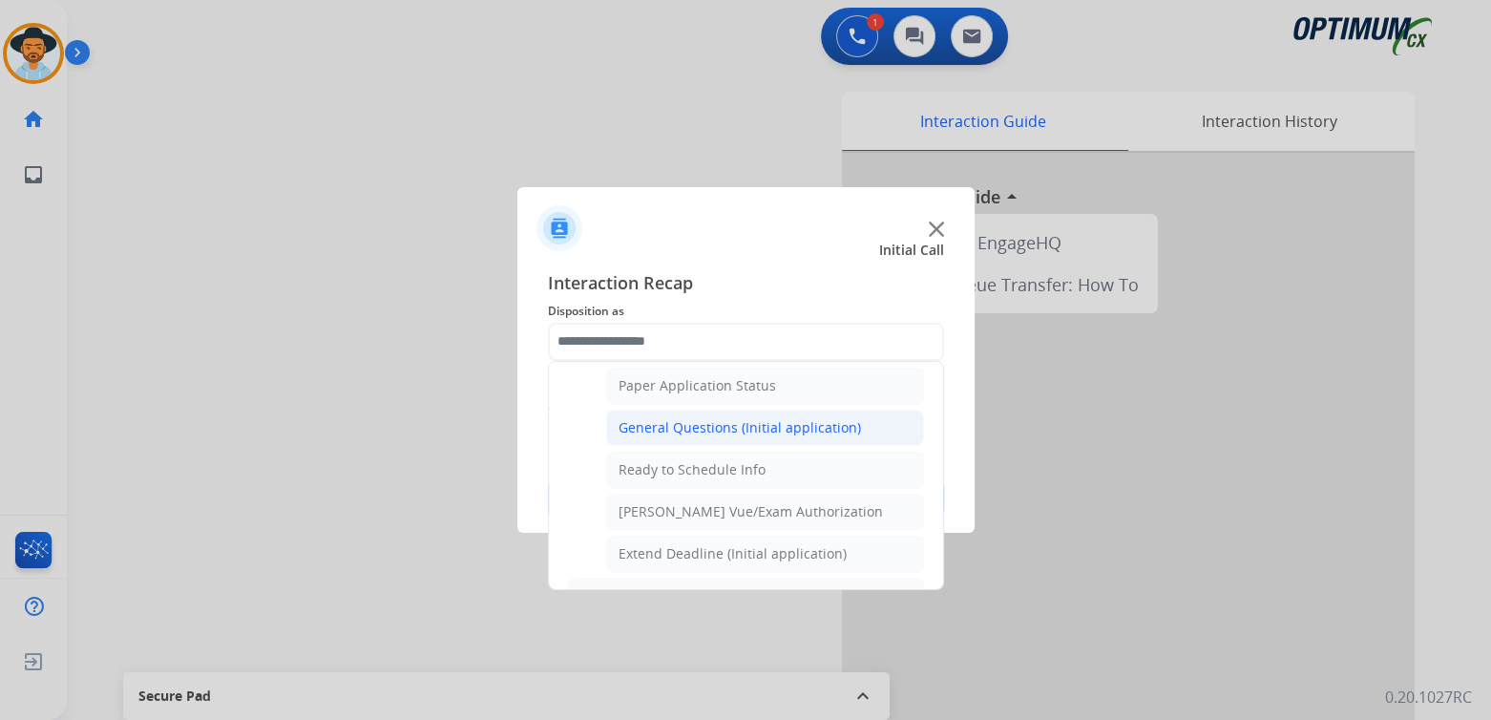
scroll to position [1078, 0]
click at [699, 417] on div "General Questions (Initial application)" at bounding box center [740, 426] width 242 height 19
type input "**********"
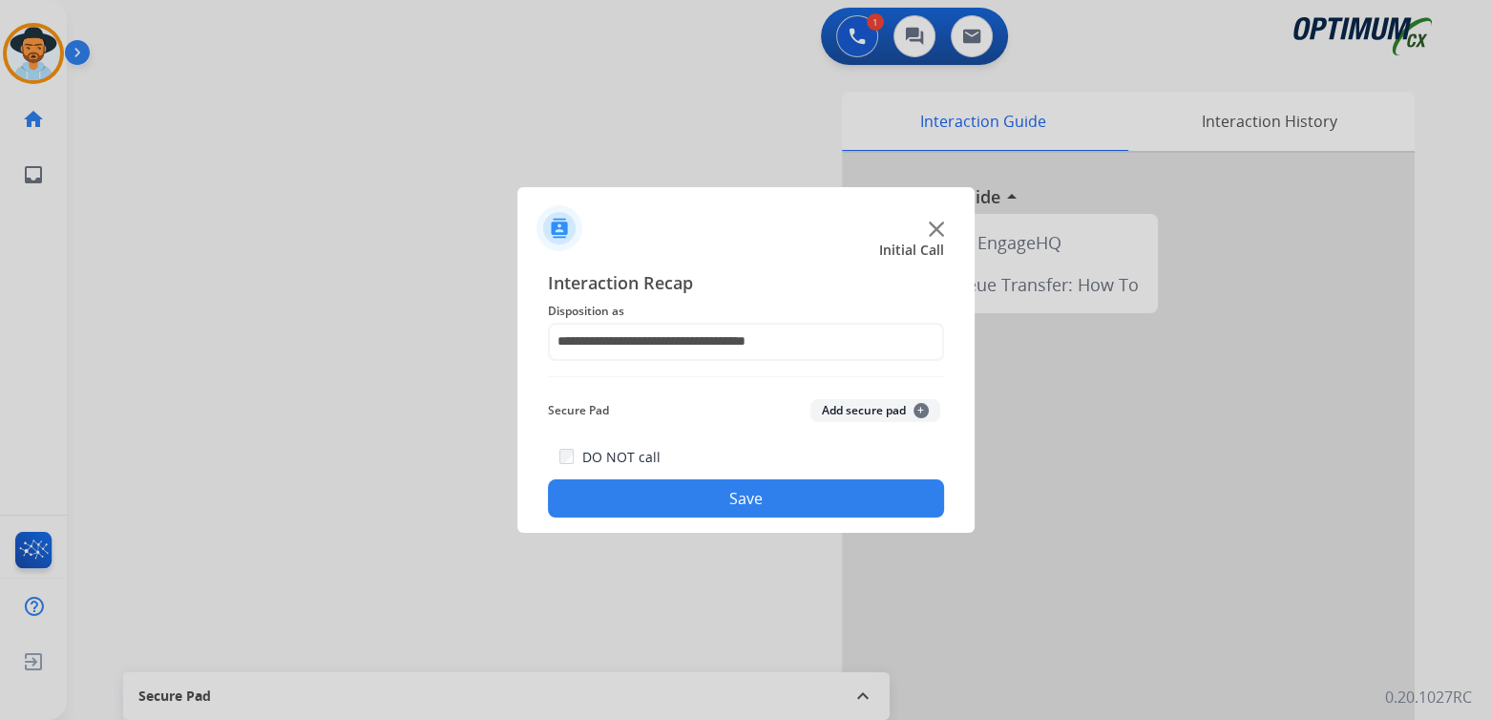
click at [777, 485] on button "Save" at bounding box center [746, 498] width 396 height 38
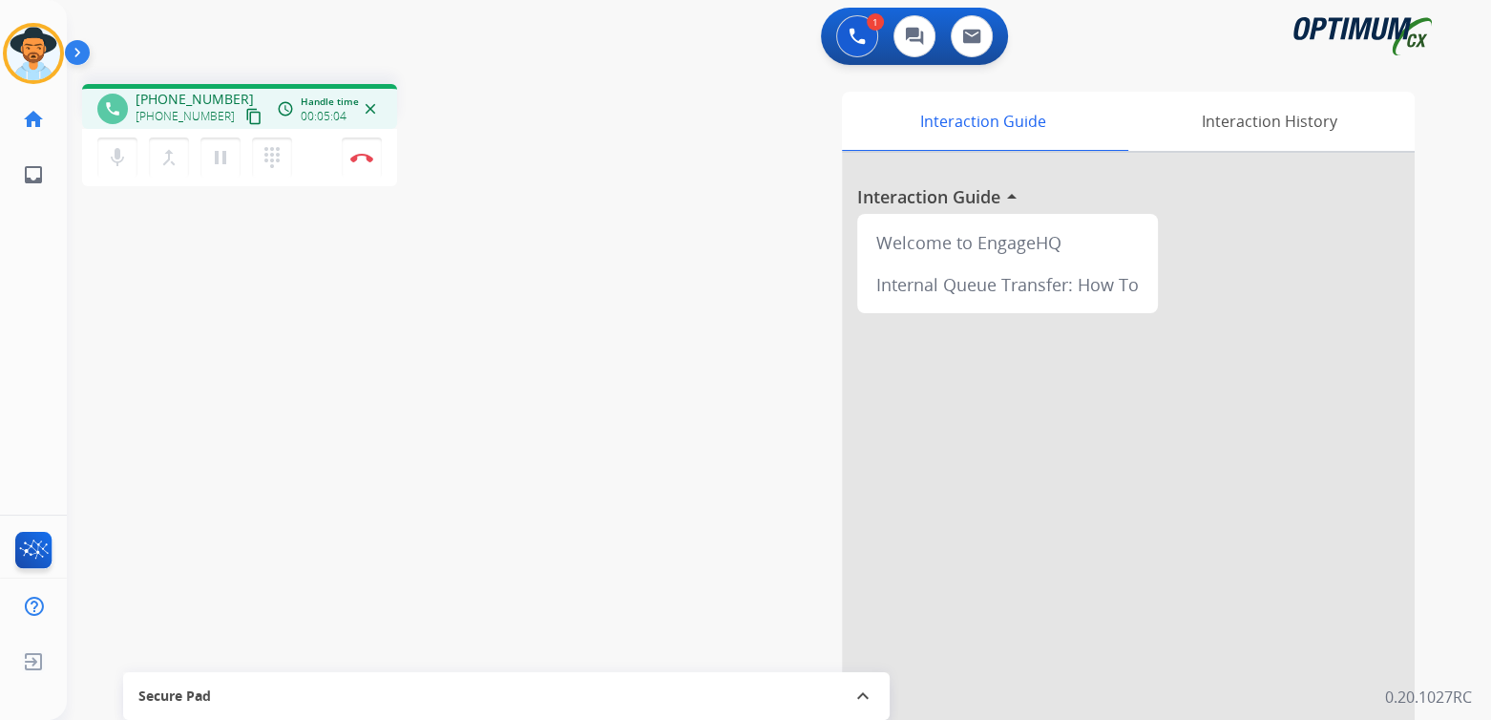
drag, startPoint x: 370, startPoint y: 158, endPoint x: 395, endPoint y: 151, distance: 26.0
click at [370, 158] on img at bounding box center [361, 158] width 23 height 10
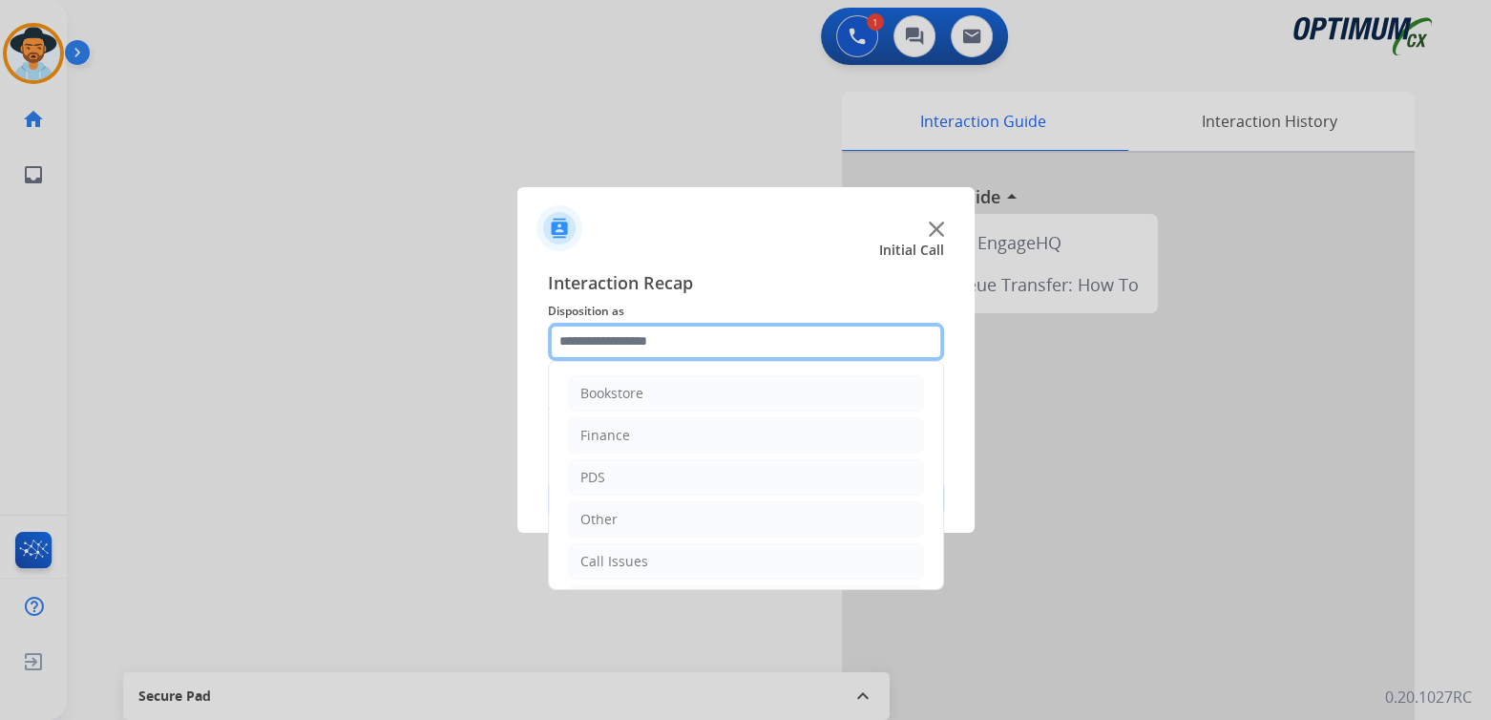
drag, startPoint x: 686, startPoint y: 357, endPoint x: 694, endPoint y: 348, distance: 12.2
click at [693, 357] on input "text" at bounding box center [746, 342] width 396 height 38
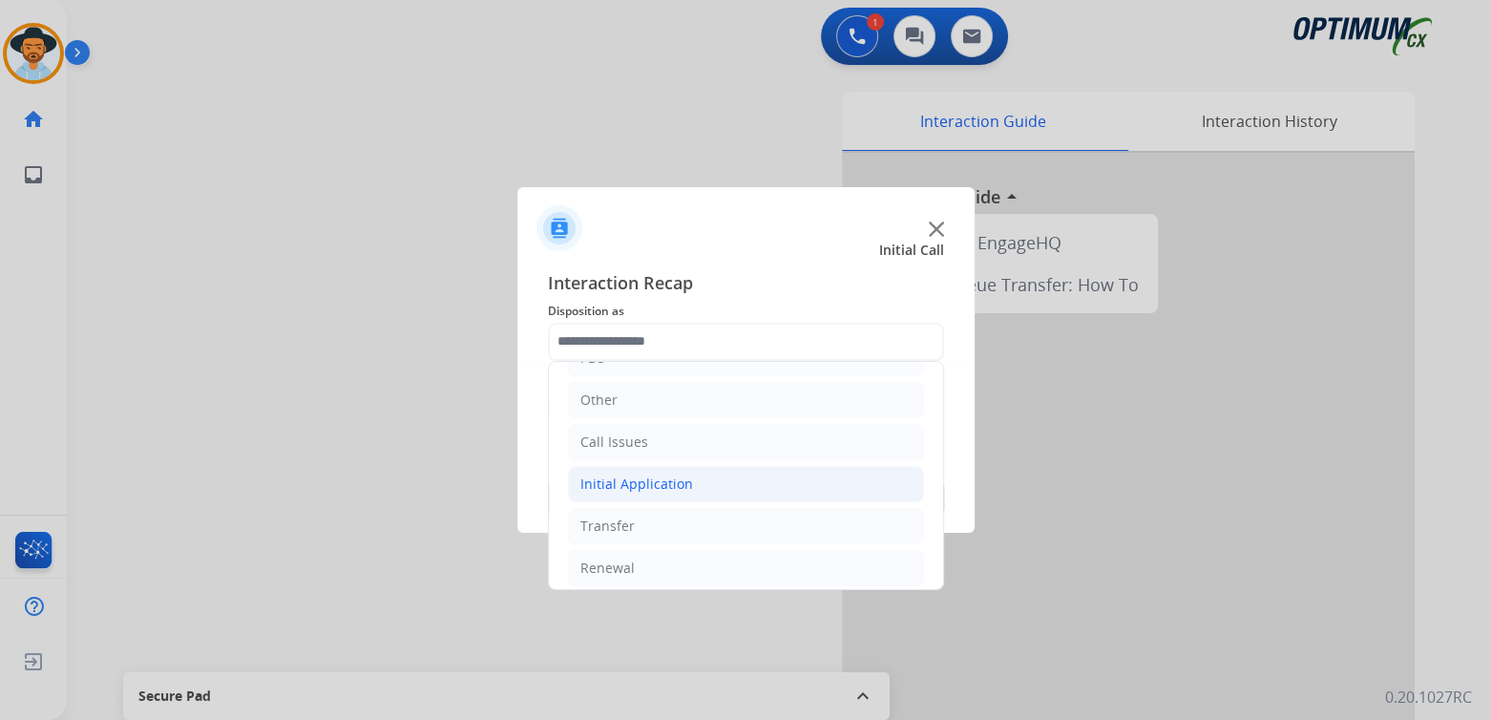
click at [684, 477] on div "Initial Application" at bounding box center [636, 483] width 113 height 19
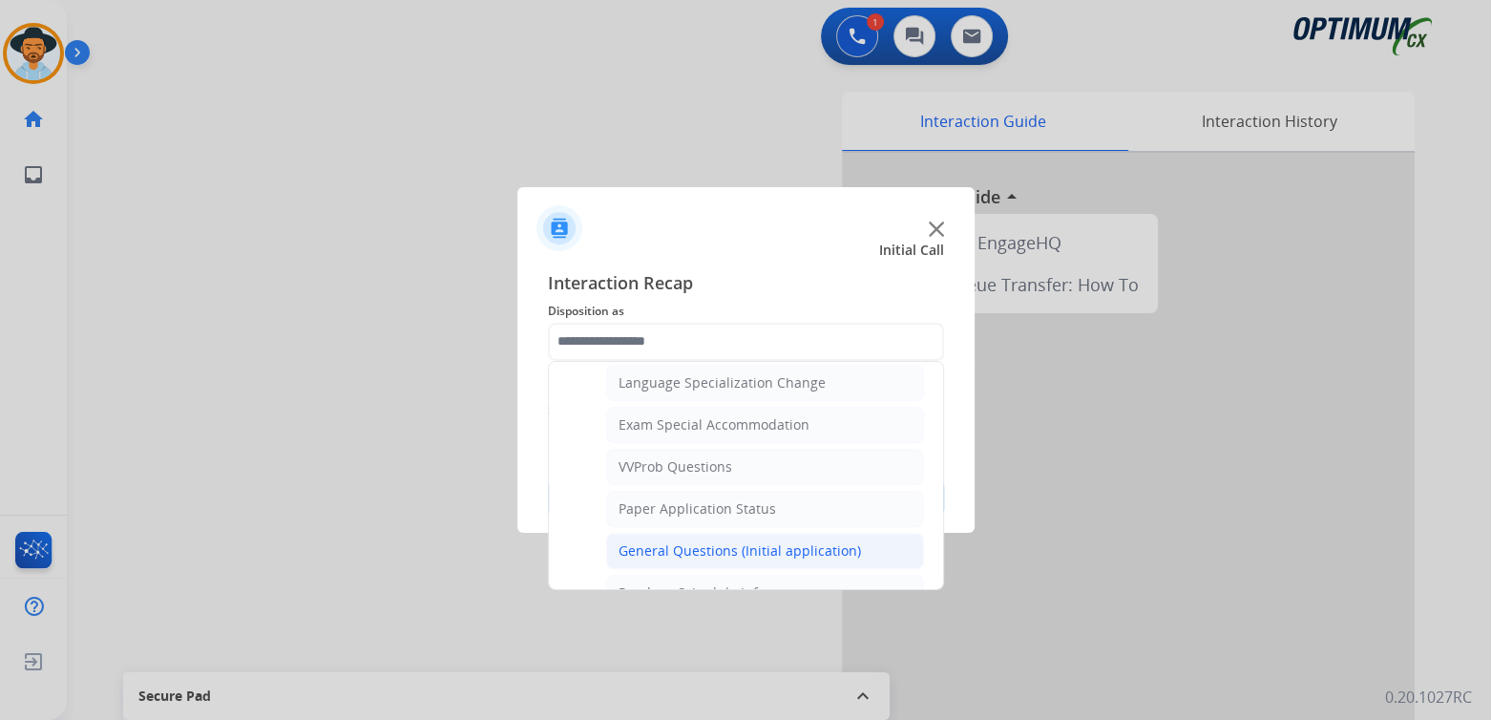
scroll to position [957, 0]
click at [665, 539] on div "General Questions (Initial application)" at bounding box center [740, 547] width 242 height 19
type input "**********"
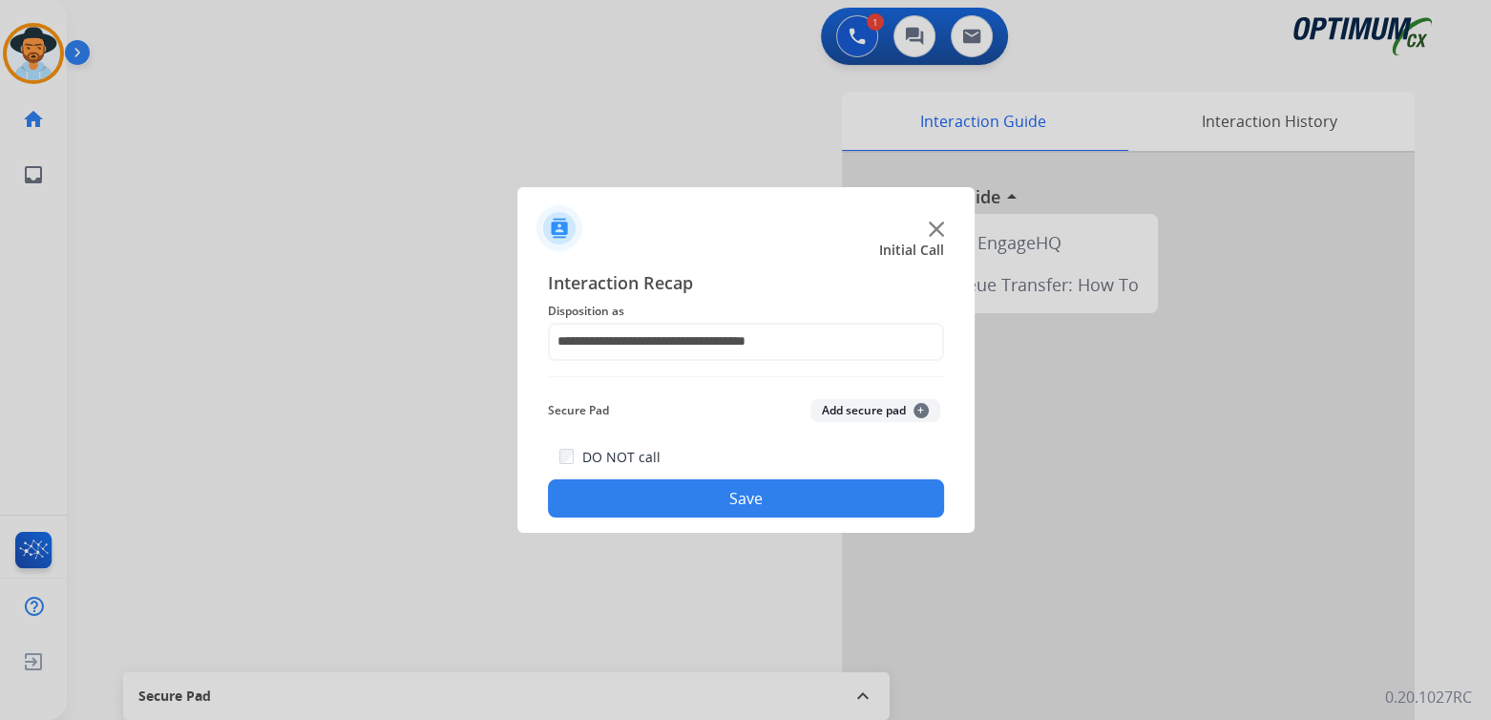
click at [751, 497] on button "Save" at bounding box center [746, 498] width 396 height 38
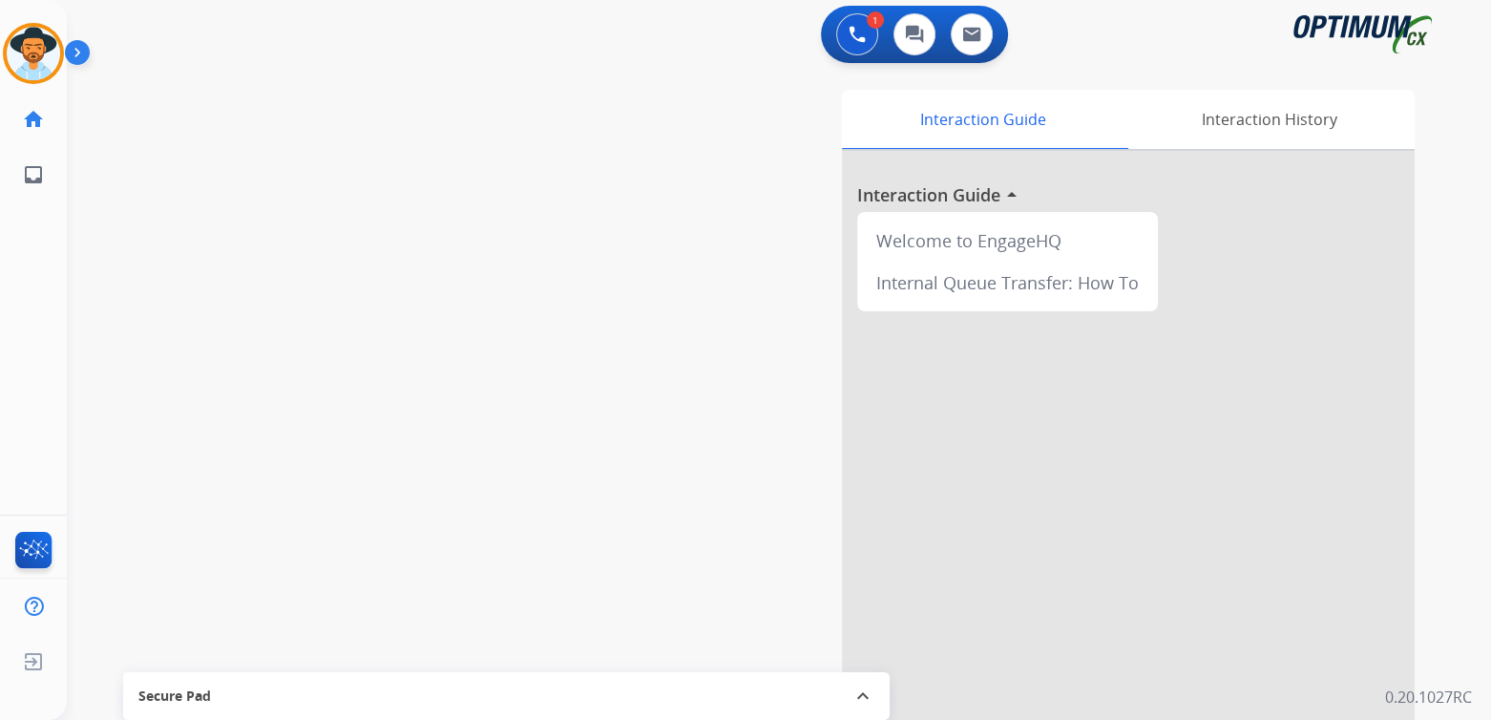
scroll to position [3, 0]
